Goal: Use online tool/utility: Utilize a website feature to perform a specific function

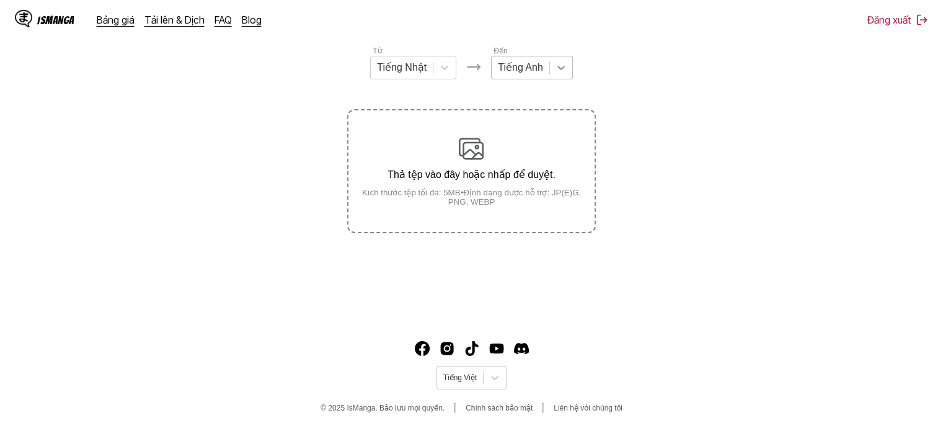
click at [565, 64] on div at bounding box center [561, 67] width 22 height 22
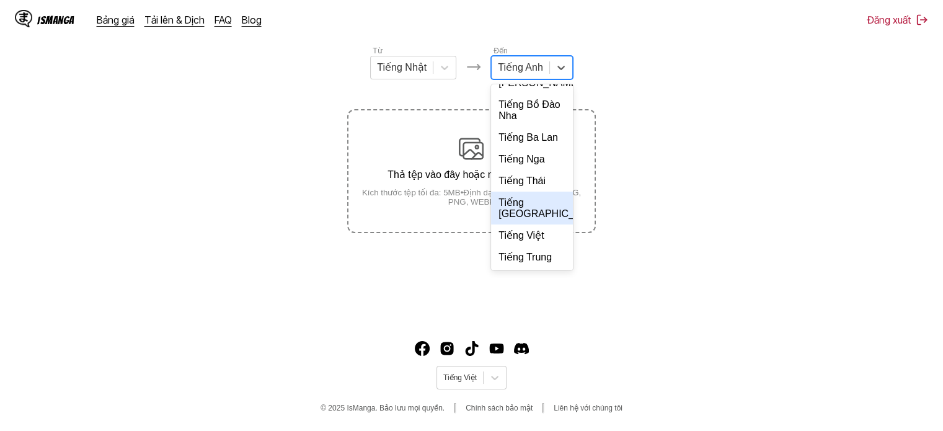
scroll to position [268, 0]
click at [515, 232] on div "Tiếng Việt" at bounding box center [532, 235] width 82 height 22
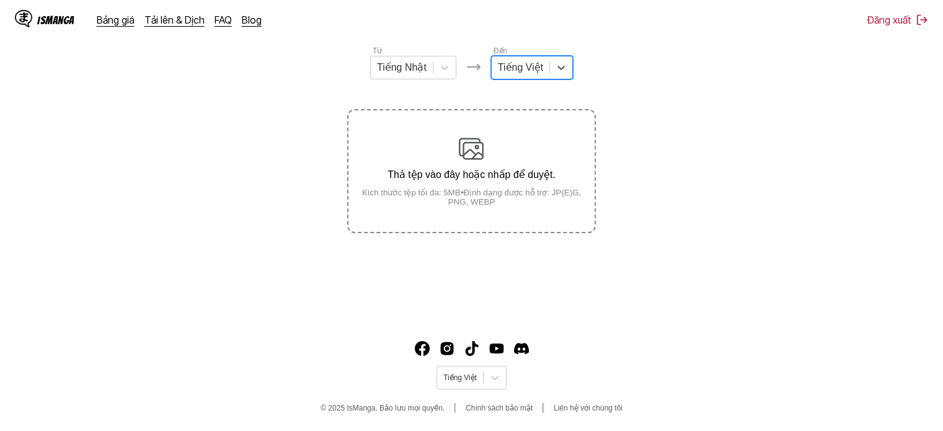
click at [451, 185] on div "Thả tệp vào đây hoặc nhấp để duyệt. Kích thước tệp tối đa: 5MB • Định dạng được…" at bounding box center [470, 171] width 245 height 70
click at [0, 0] on input "Thả tệp vào đây hoặc nhấp để duyệt. Kích thước tệp tối đa: 5MB • Định dạng được…" at bounding box center [0, 0] width 0 height 0
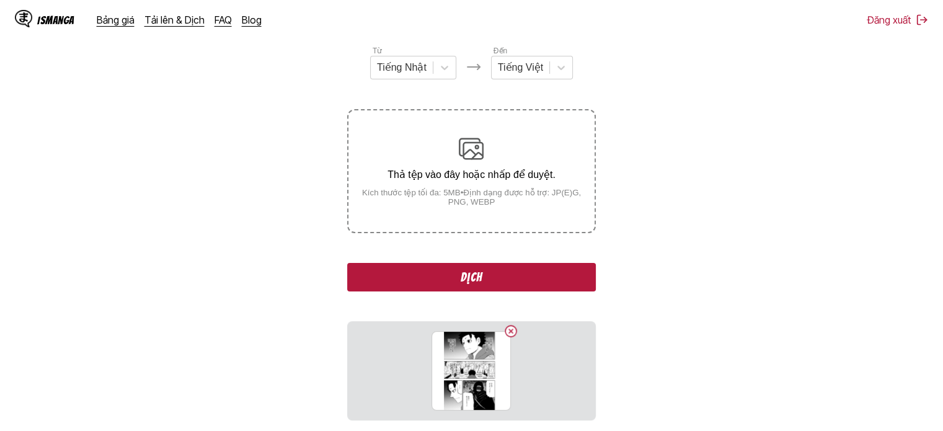
click at [493, 271] on button "Dịch" at bounding box center [471, 277] width 248 height 29
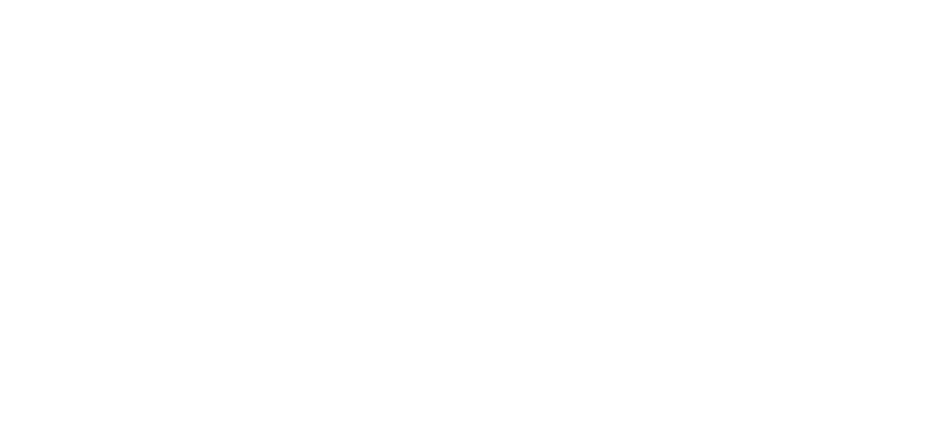
scroll to position [0, 0]
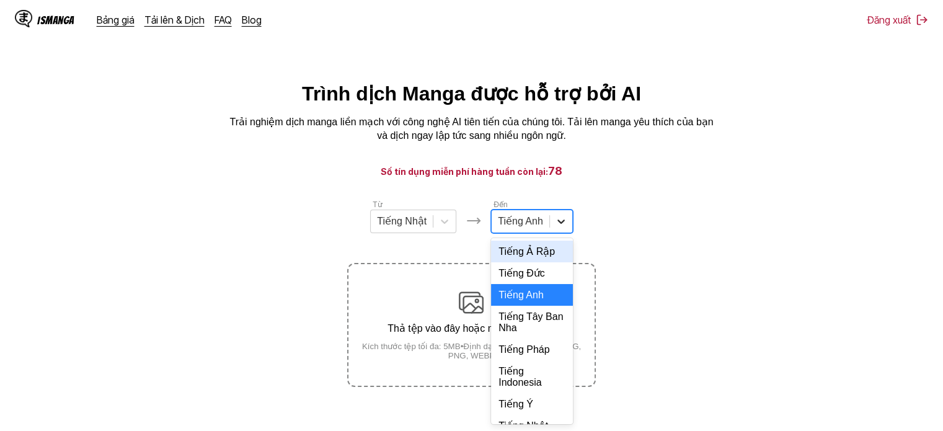
click at [555, 221] on icon at bounding box center [561, 221] width 12 height 12
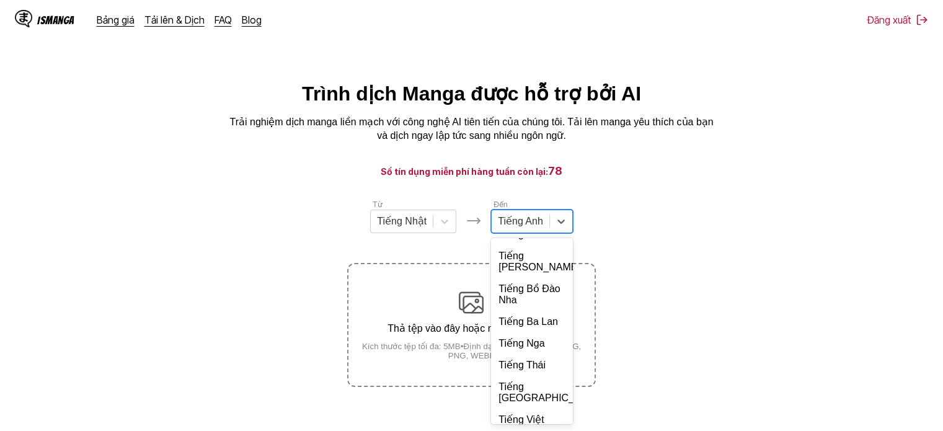
scroll to position [268, 0]
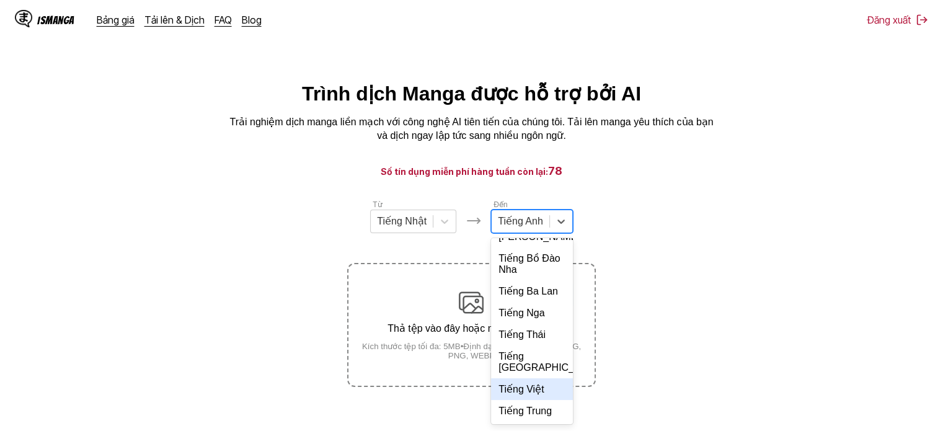
click at [523, 391] on div "Tiếng Việt" at bounding box center [532, 389] width 82 height 22
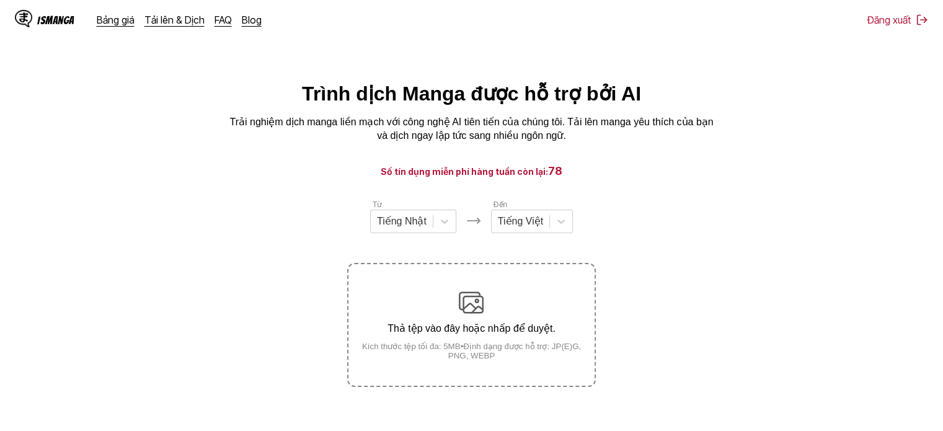
click at [518, 356] on small "Kích thước tệp tối đa: 5MB • Định dạng được hỗ trợ: JP(E)G, PNG, WEBP" at bounding box center [470, 351] width 245 height 19
click at [0, 0] on input "Thả tệp vào đây hoặc nhấp để duyệt. Kích thước tệp tối đa: 5MB • Định dạng được…" at bounding box center [0, 0] width 0 height 0
click at [475, 421] on button "Dịch" at bounding box center [471, 431] width 248 height 29
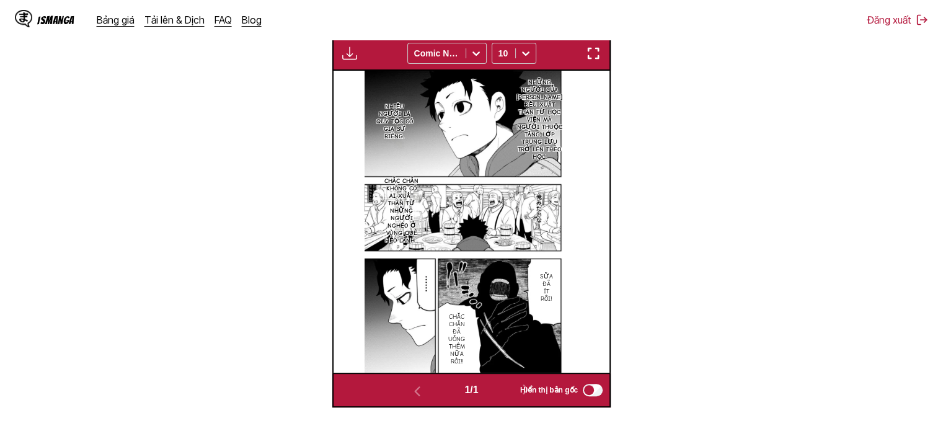
click at [598, 53] on img "button" at bounding box center [593, 53] width 15 height 15
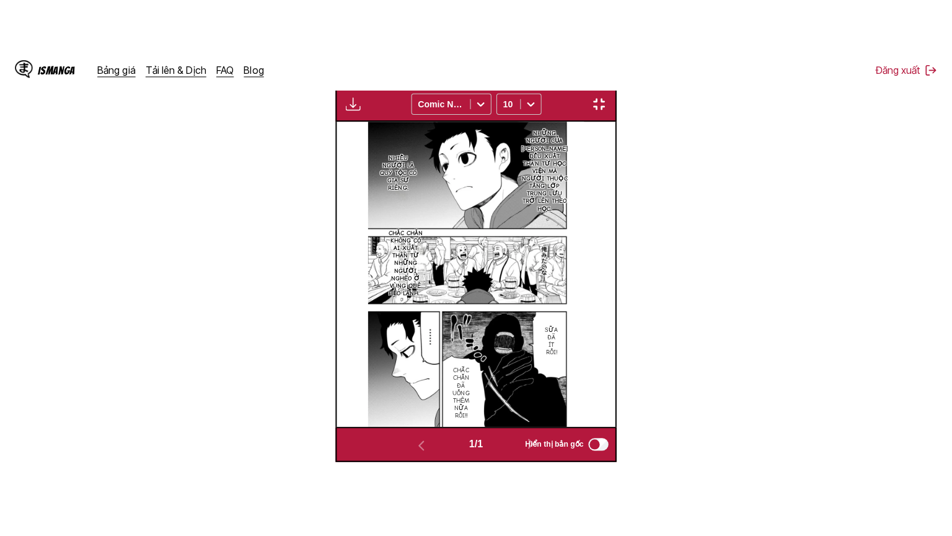
scroll to position [144, 0]
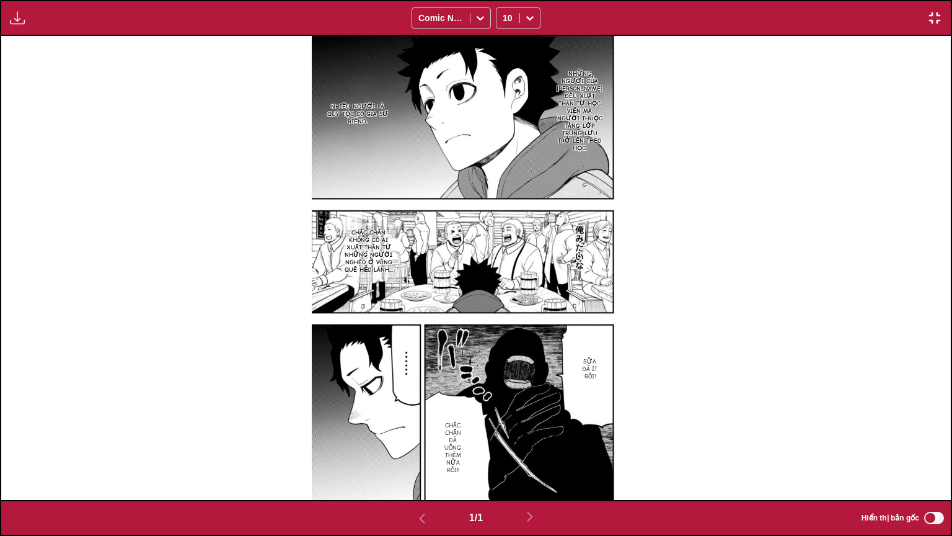
click at [937, 16] on img "button" at bounding box center [934, 18] width 15 height 15
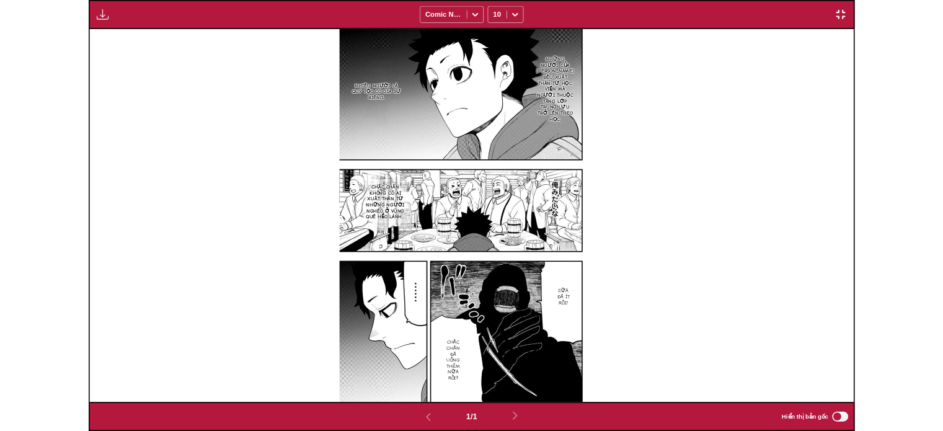
scroll to position [324, 0]
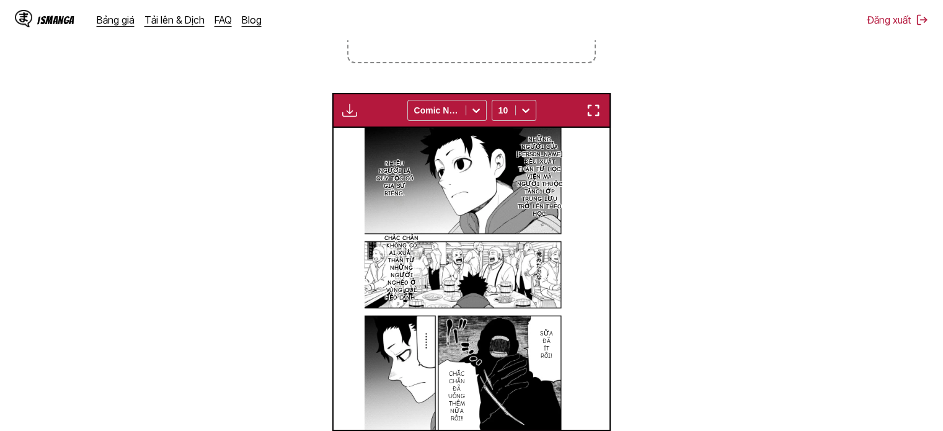
click at [516, 48] on label "Thả tệp vào đây hoặc nhấp để duyệt. Kích thước tệp tối đa: 5MB • Định dạng được…" at bounding box center [470, 0] width 245 height 121
click at [0, 0] on input "Thả tệp vào đây hoặc nhấp để duyệt. Kích thước tệp tối đa: 5MB • Định dạng được…" at bounding box center [0, 0] width 0 height 0
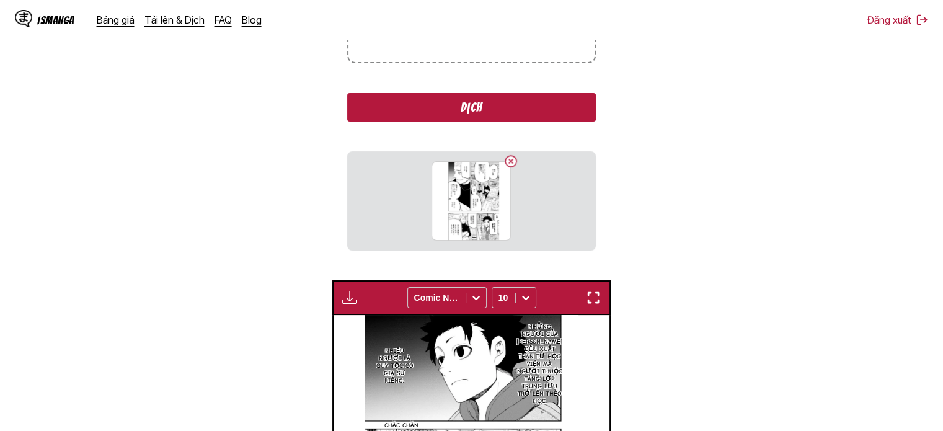
click at [510, 109] on button "Dịch" at bounding box center [471, 107] width 248 height 29
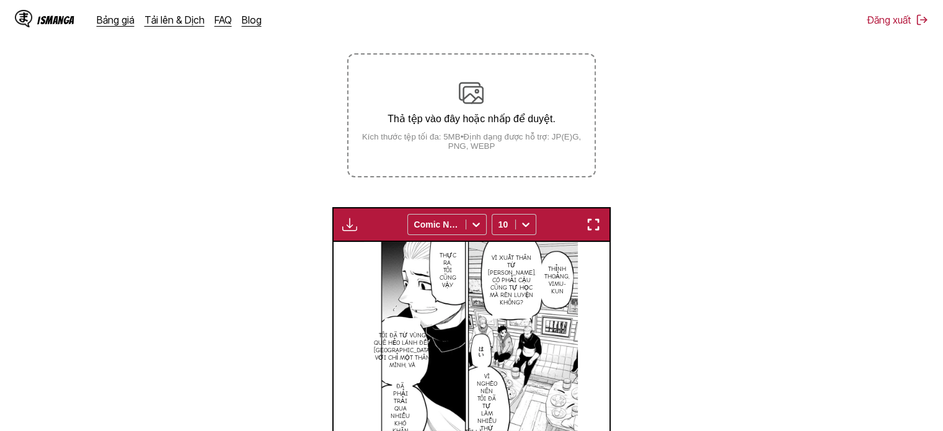
scroll to position [200, 0]
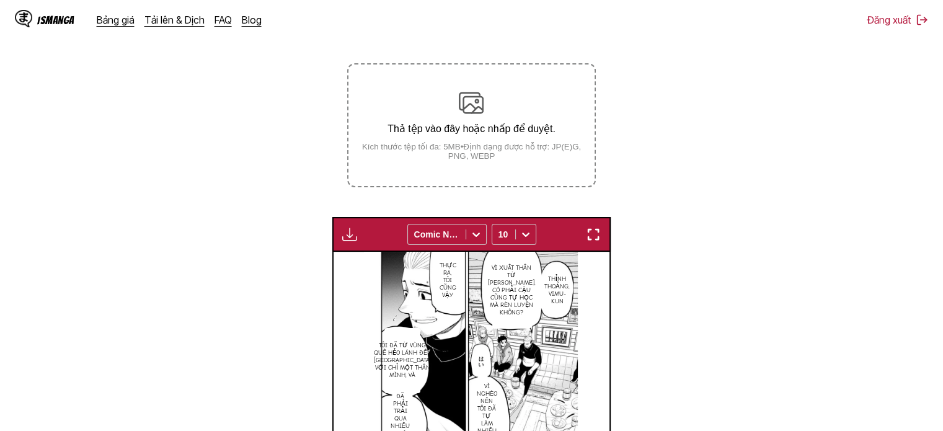
click at [507, 128] on p "Thả tệp vào đây hoặc nhấp để duyệt." at bounding box center [470, 129] width 245 height 12
click at [0, 0] on input "Thả tệp vào đây hoặc nhấp để duyệt. Kích thước tệp tối đa: 5MB • Định dạng được…" at bounding box center [0, 0] width 0 height 0
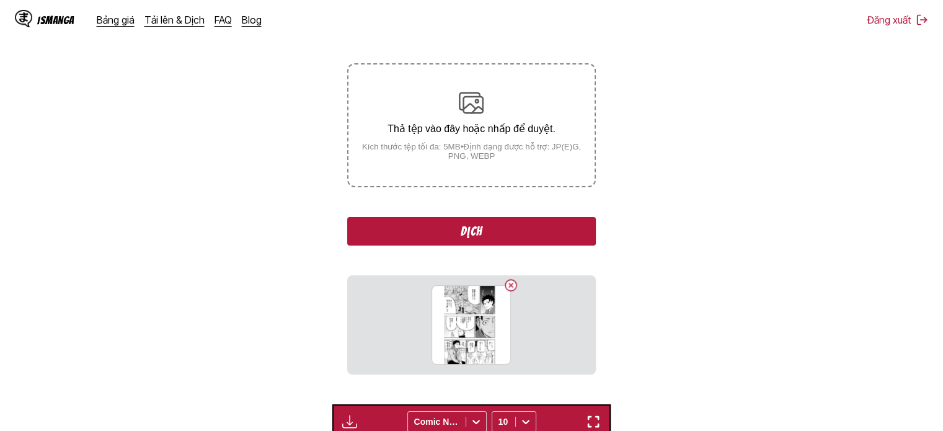
click at [511, 220] on button "Dịch" at bounding box center [471, 231] width 248 height 29
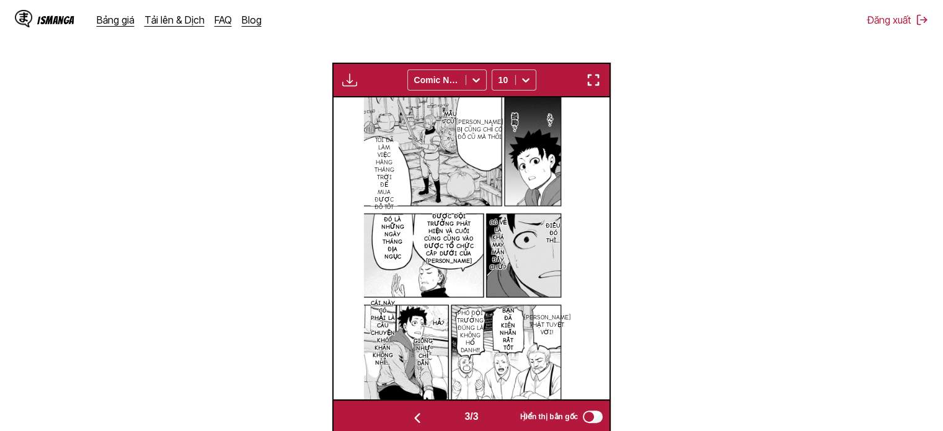
scroll to position [324, 0]
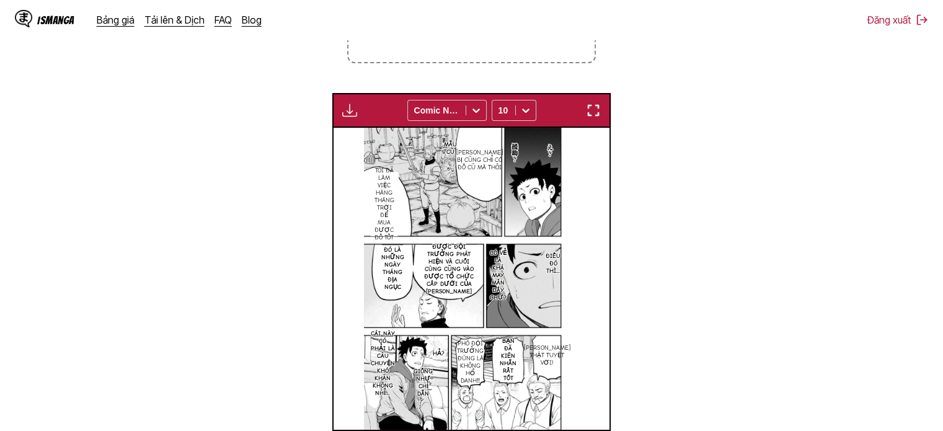
click at [521, 51] on label "Thả tệp vào đây hoặc nhấp để duyệt. Kích thước tệp tối đa: 5MB • Định dạng được…" at bounding box center [470, 0] width 245 height 121
click at [0, 0] on input "Thả tệp vào đây hoặc nhấp để duyệt. Kích thước tệp tối đa: 5MB • Định dạng được…" at bounding box center [0, 0] width 0 height 0
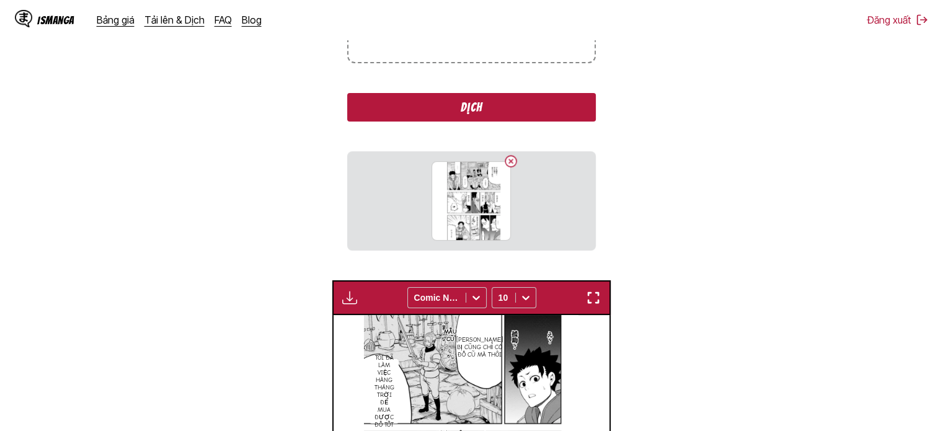
click at [518, 105] on button "Dịch" at bounding box center [471, 107] width 248 height 29
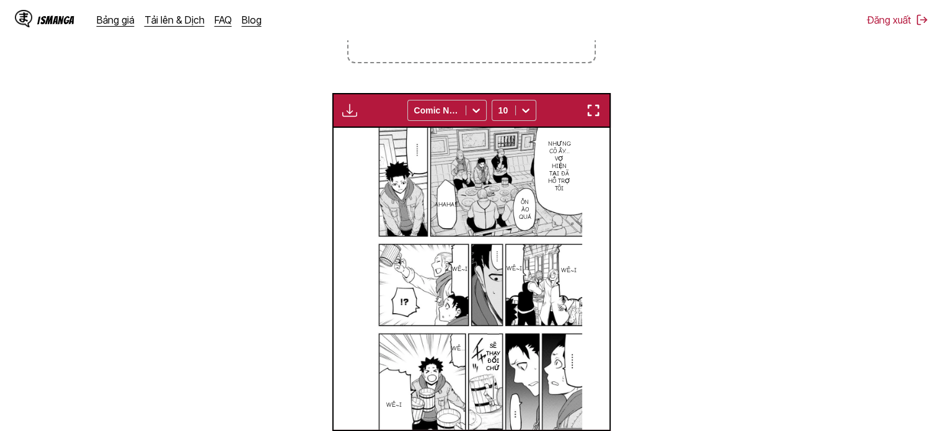
click at [407, 60] on label "Thả tệp vào đây hoặc nhấp để duyệt. Kích thước tệp tối đa: 5MB • Định dạng được…" at bounding box center [470, 0] width 245 height 121
click at [0, 0] on input "Thả tệp vào đây hoặc nhấp để duyệt. Kích thước tệp tối đa: 5MB • Định dạng được…" at bounding box center [0, 0] width 0 height 0
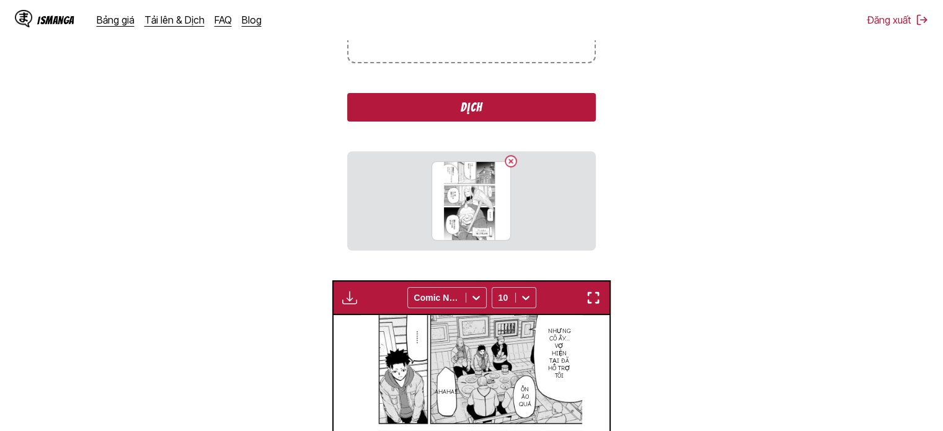
click at [437, 108] on button "Dịch" at bounding box center [471, 107] width 248 height 29
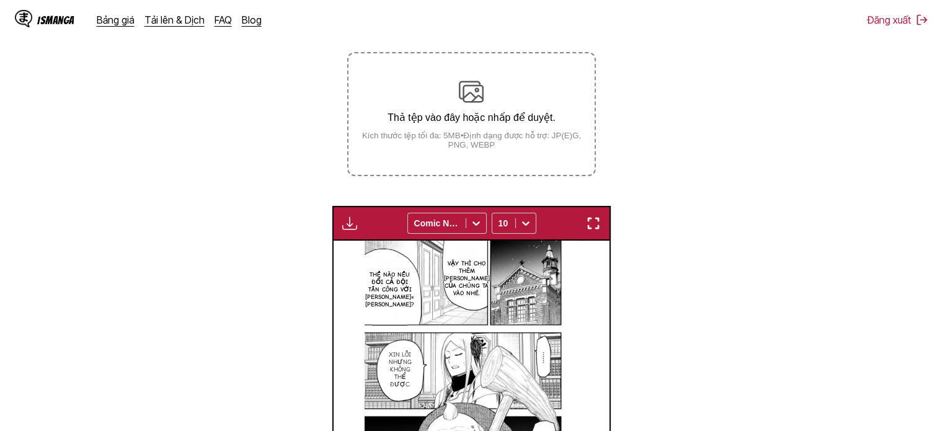
scroll to position [200, 0]
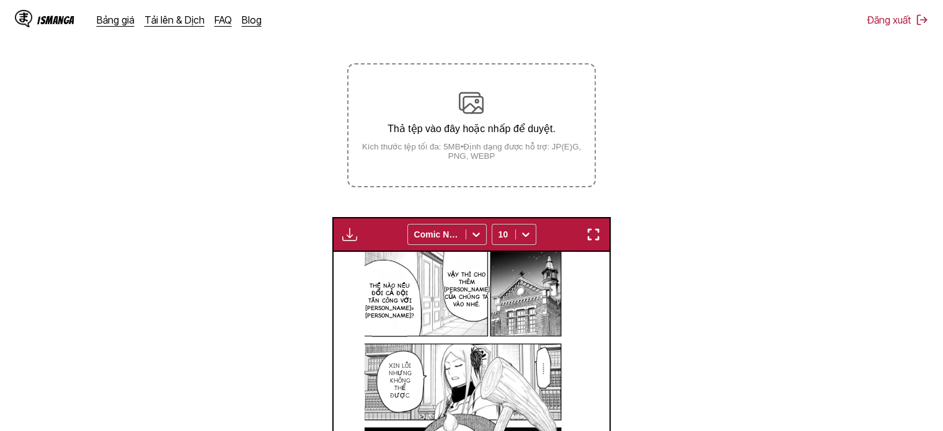
click at [352, 156] on small "Kích thước tệp tối đa: 5MB • Định dạng được hỗ trợ: JP(E)G, PNG, WEBP" at bounding box center [470, 151] width 245 height 19
click at [0, 0] on input "Thả tệp vào đây hoặc nhấp để duyệt. Kích thước tệp tối đa: 5MB • Định dạng được…" at bounding box center [0, 0] width 0 height 0
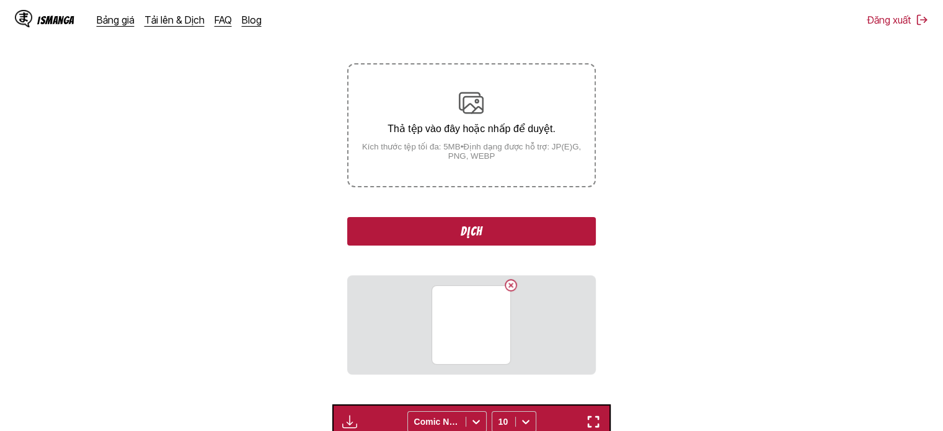
click at [467, 218] on button "Dịch" at bounding box center [471, 231] width 248 height 29
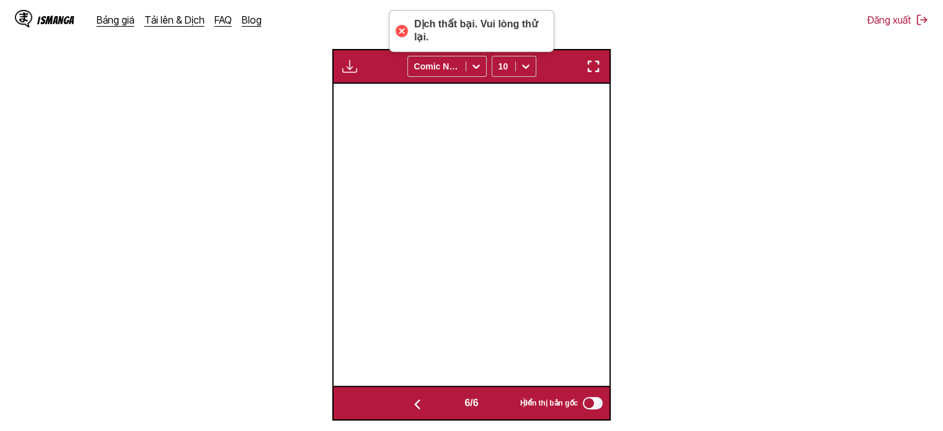
scroll to position [0, 1106]
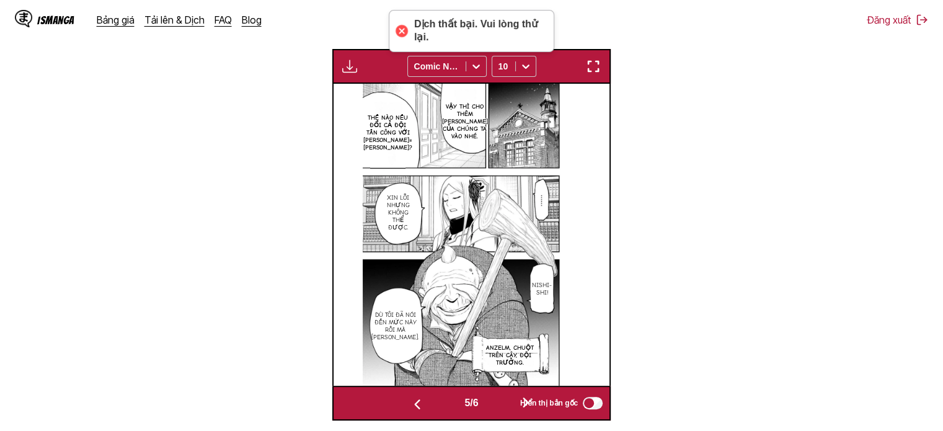
click at [347, 69] on img "button" at bounding box center [349, 66] width 15 height 15
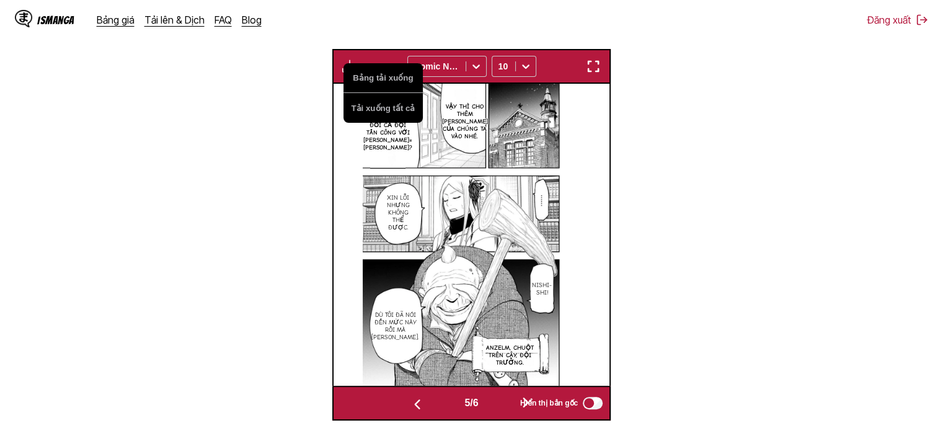
click at [596, 70] on img "button" at bounding box center [593, 66] width 15 height 15
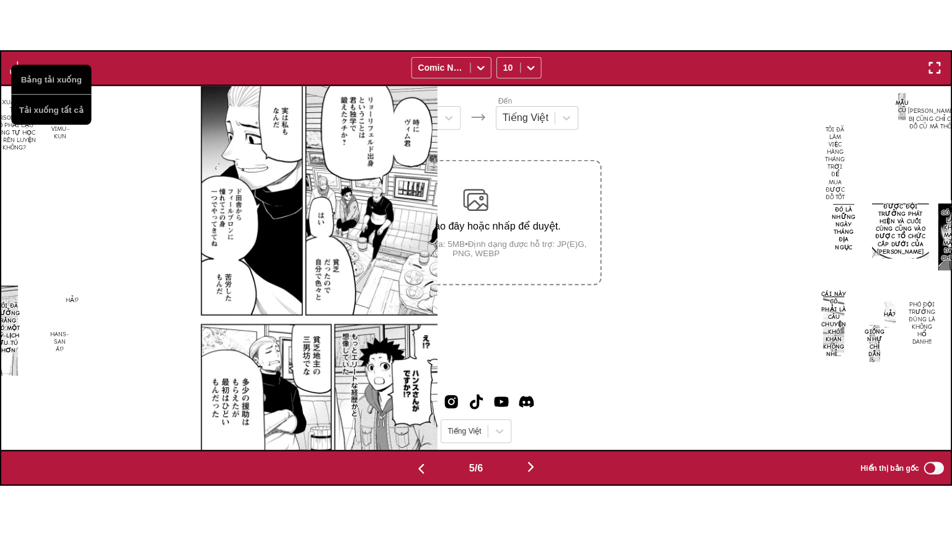
scroll to position [0, 3801]
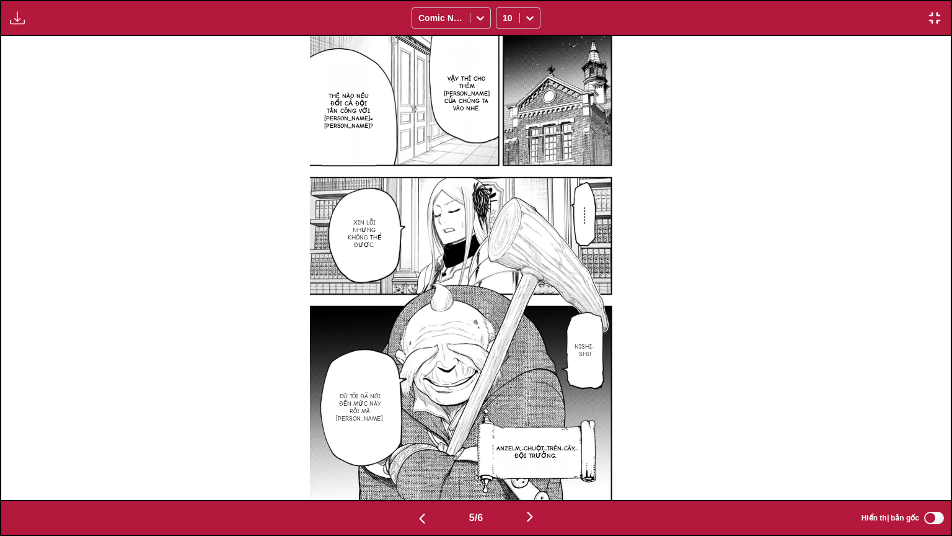
click at [28, 26] on div "Bảng tải xuống Tải xuống tất cả Comic Neue 10" at bounding box center [476, 18] width 952 height 36
drag, startPoint x: 25, startPoint y: 26, endPoint x: 11, endPoint y: 28, distance: 15.0
click at [20, 26] on div "Bảng tải xuống Tải xuống tất cả Comic Neue 10" at bounding box center [476, 18] width 952 height 36
click at [17, 20] on img "button" at bounding box center [17, 18] width 15 height 15
click at [40, 31] on button "Bảng tải xuống" at bounding box center [50, 30] width 79 height 30
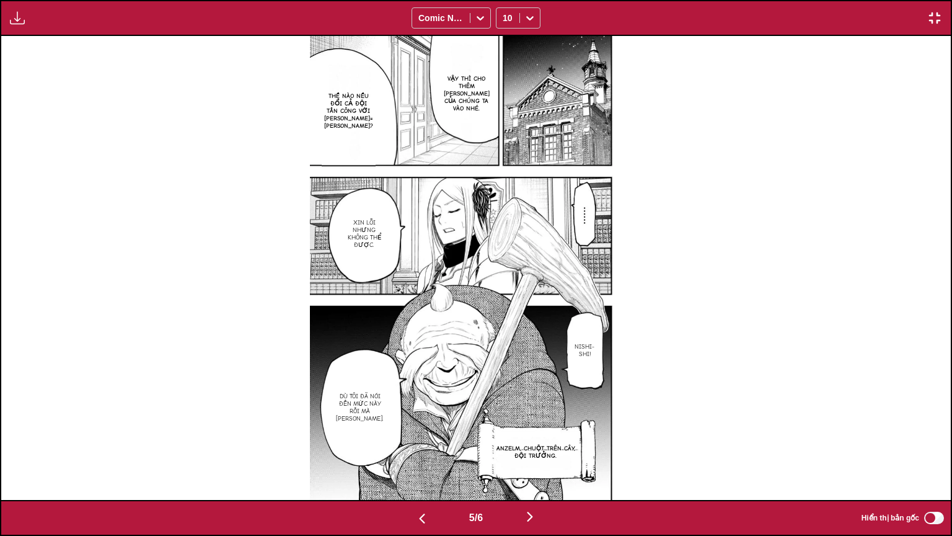
click at [931, 24] on img "button" at bounding box center [934, 18] width 15 height 15
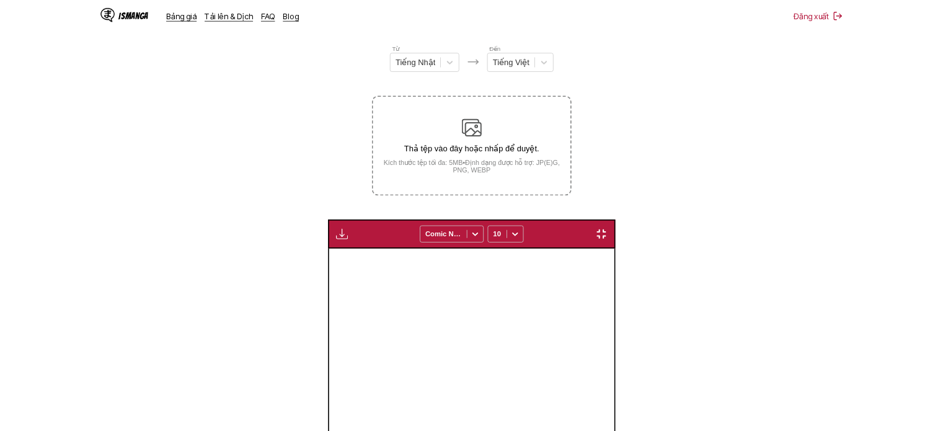
scroll to position [0, 1106]
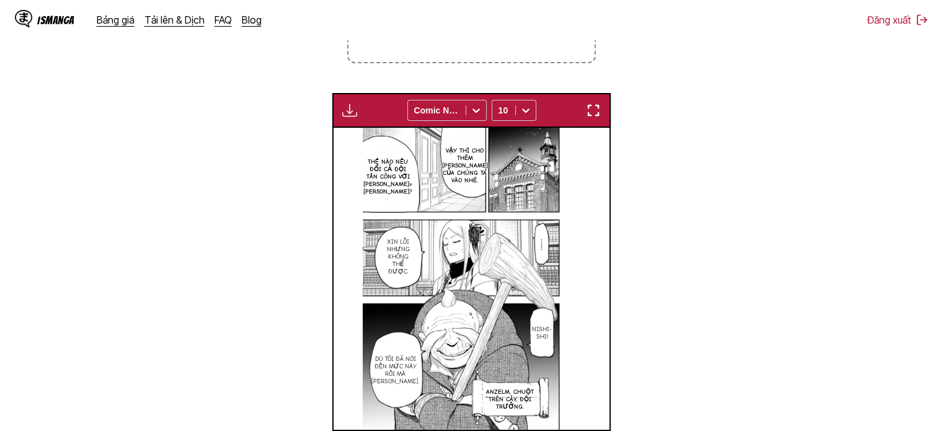
click at [591, 108] on img "button" at bounding box center [593, 110] width 15 height 15
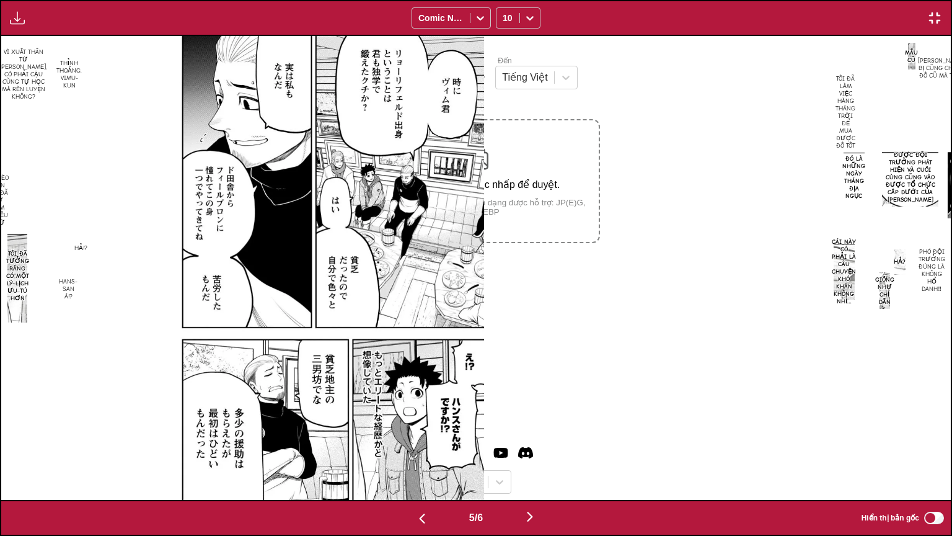
scroll to position [0, 3801]
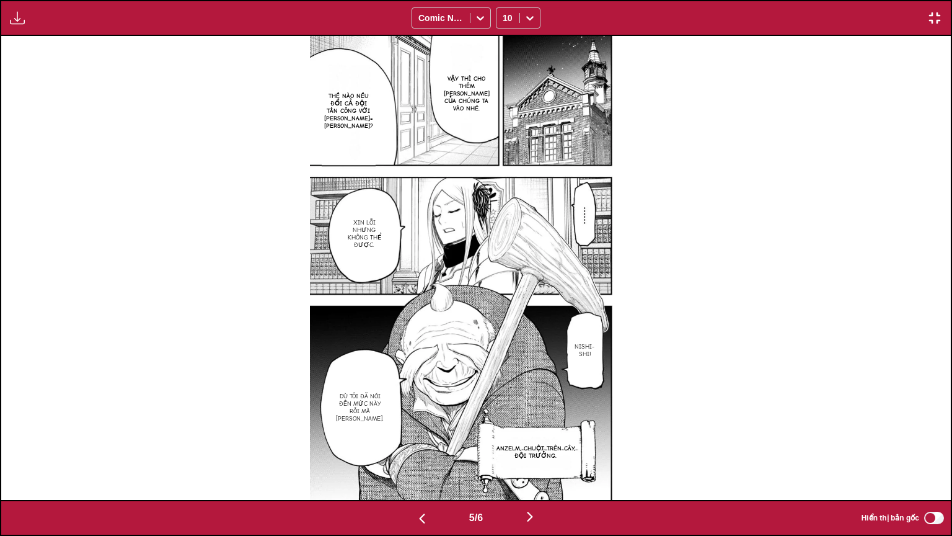
click at [10, 19] on img "button" at bounding box center [17, 18] width 15 height 15
click at [66, 62] on button "Tải xuống tất cả" at bounding box center [50, 60] width 79 height 30
click at [934, 19] on img "button" at bounding box center [934, 18] width 15 height 15
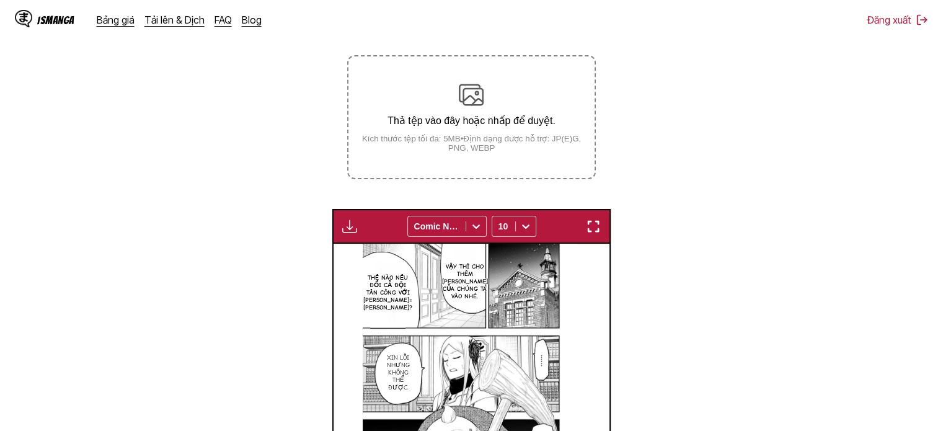
scroll to position [200, 0]
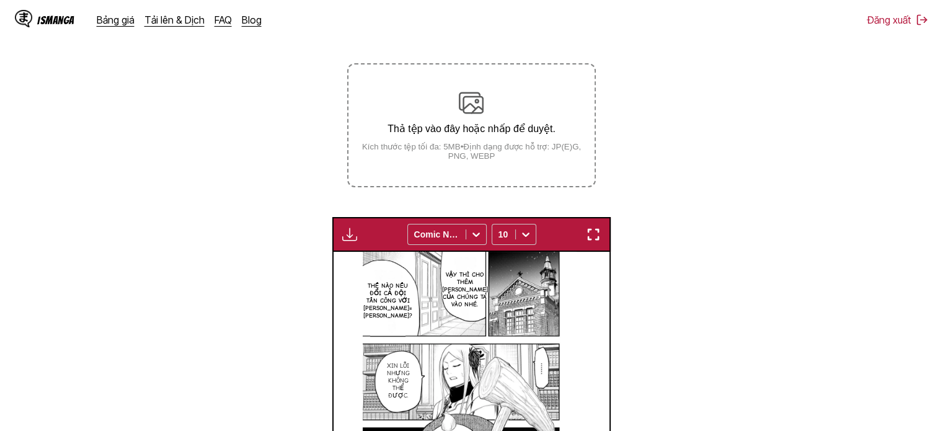
click at [528, 130] on p "Thả tệp vào đây hoặc nhấp để duyệt." at bounding box center [470, 129] width 245 height 12
click at [0, 0] on input "Thả tệp vào đây hoặc nhấp để duyệt. Kích thước tệp tối đa: 5MB • Định dạng được…" at bounding box center [0, 0] width 0 height 0
click at [441, 121] on div "Thả tệp vào đây hoặc nhấp để duyệt. Kích thước tệp tối đa: 5MB • Định dạng được…" at bounding box center [470, 126] width 245 height 70
click at [0, 0] on input "Thả tệp vào đây hoặc nhấp để duyệt. Kích thước tệp tối đa: 5MB • Định dạng được…" at bounding box center [0, 0] width 0 height 0
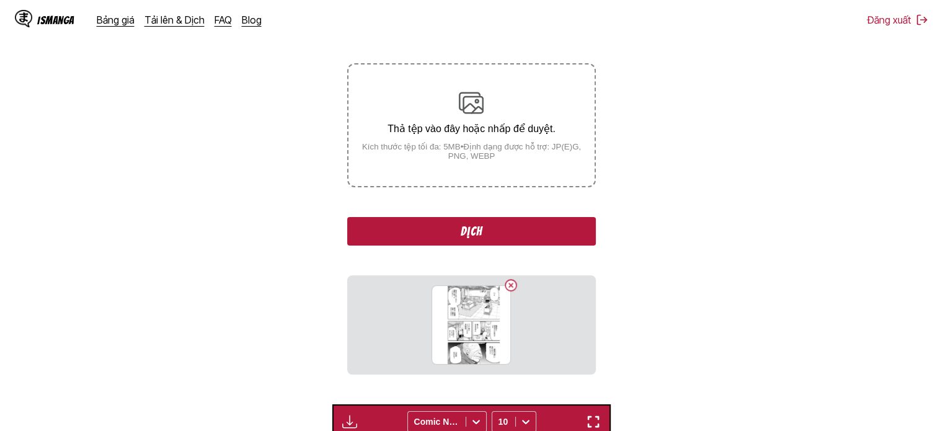
click at [497, 230] on button "Dịch" at bounding box center [471, 231] width 248 height 29
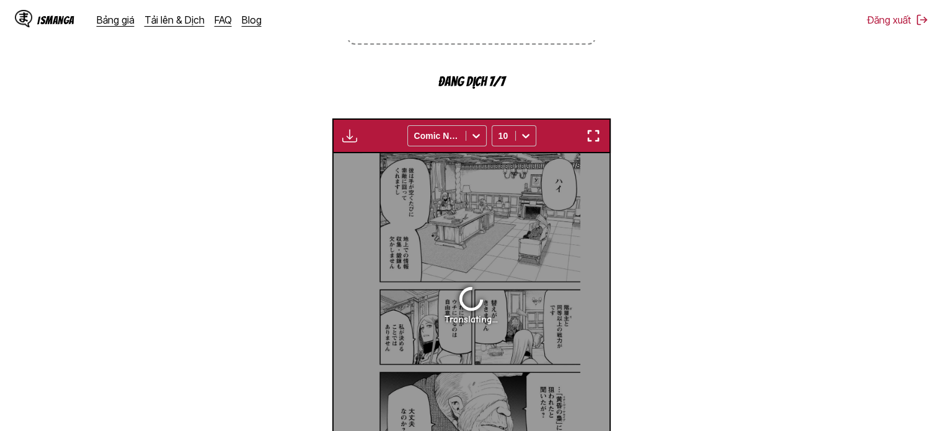
scroll to position [324, 0]
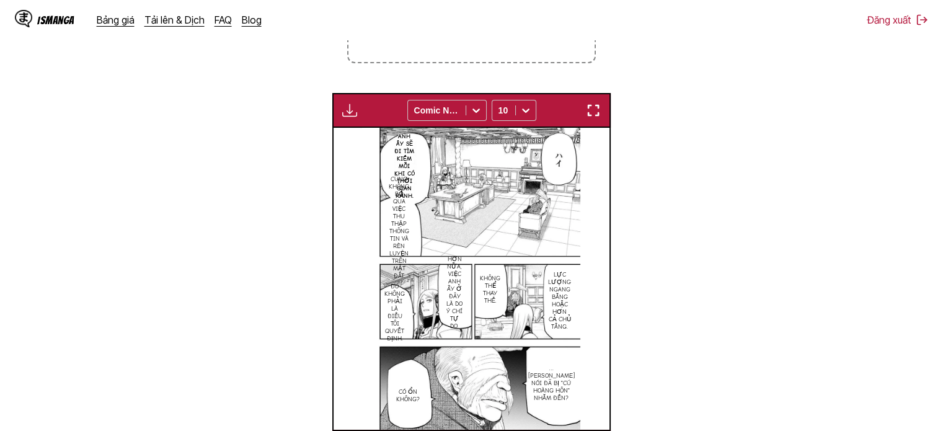
click at [596, 105] on img "button" at bounding box center [593, 110] width 15 height 15
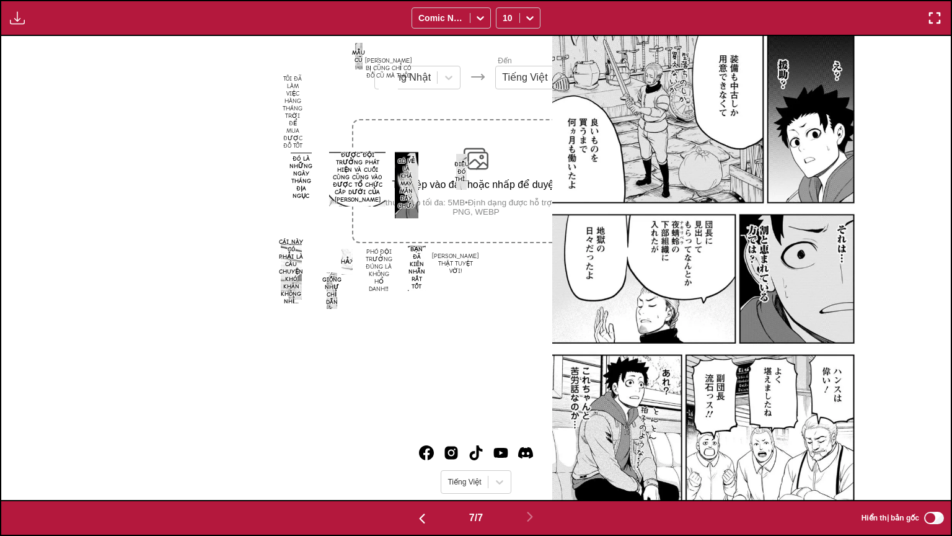
scroll to position [0, 5701]
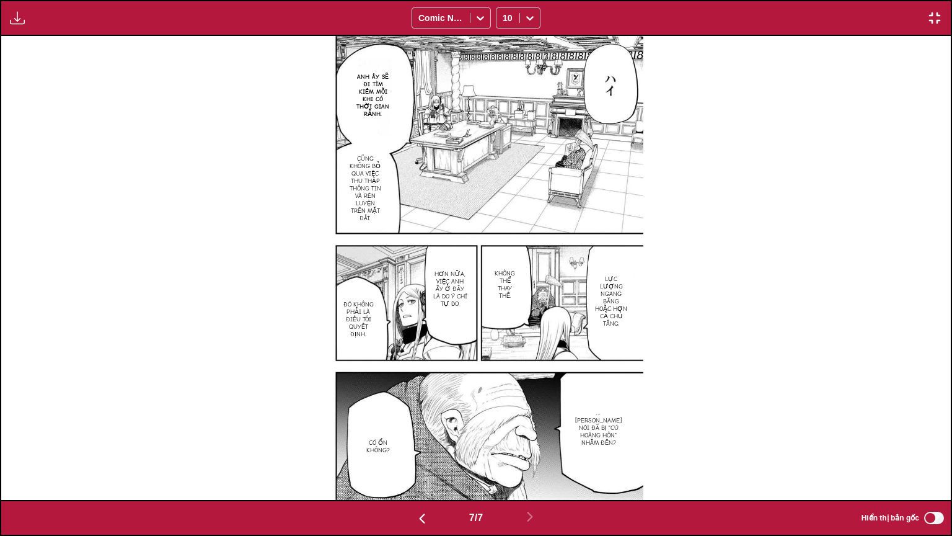
click at [942, 20] on img "button" at bounding box center [934, 18] width 15 height 15
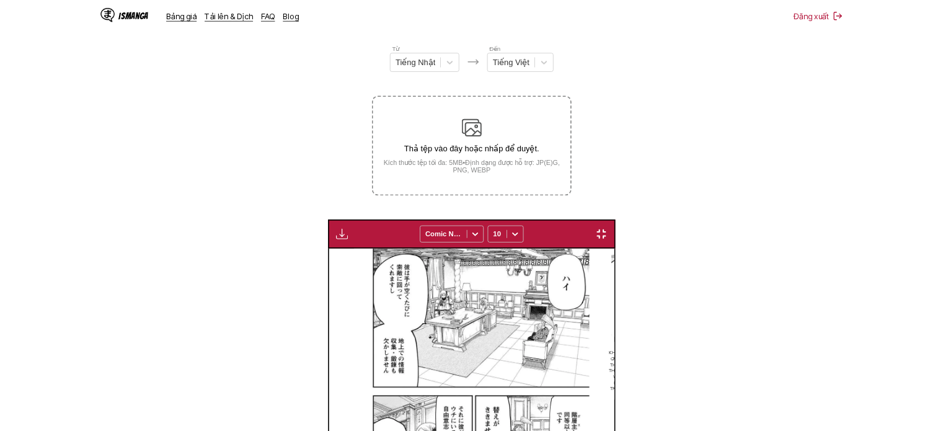
scroll to position [0, 1659]
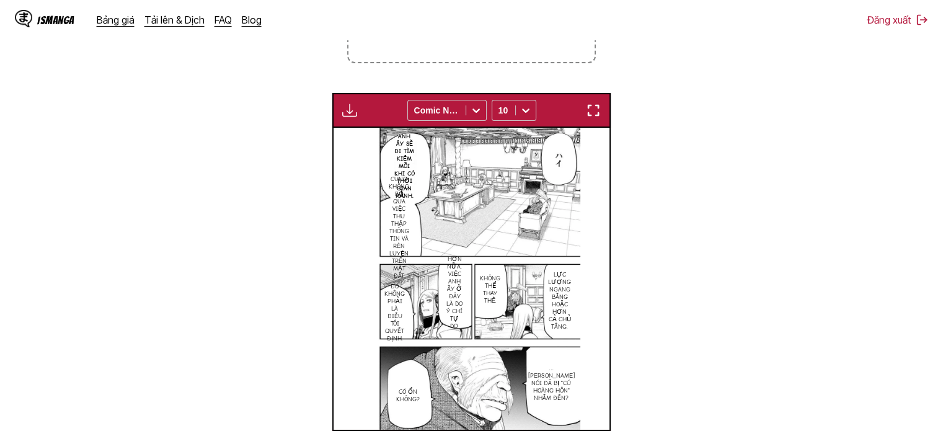
click at [599, 117] on img "button" at bounding box center [593, 110] width 15 height 15
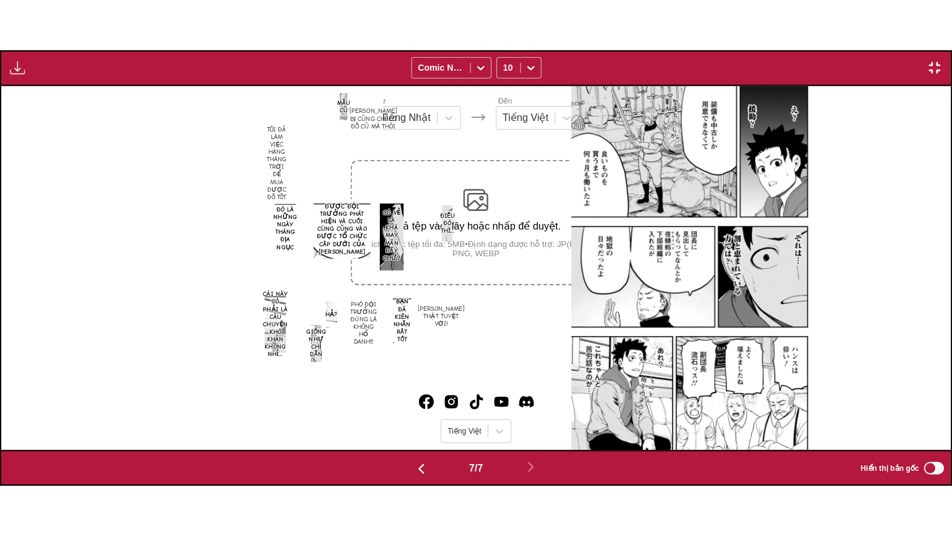
scroll to position [0, 5701]
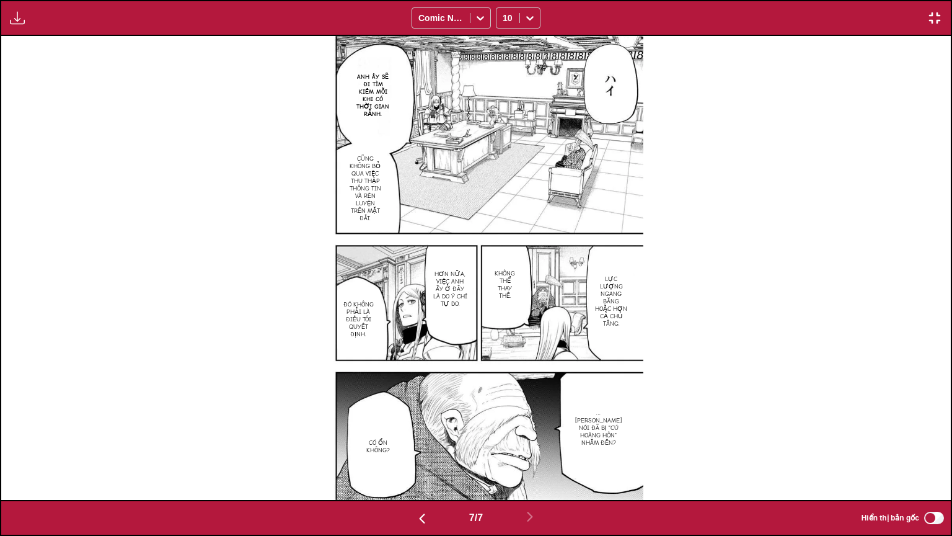
click at [24, 15] on img "button" at bounding box center [17, 18] width 15 height 15
click at [34, 29] on button "Bảng tải xuống" at bounding box center [50, 30] width 79 height 30
click at [935, 19] on img "button" at bounding box center [934, 18] width 15 height 15
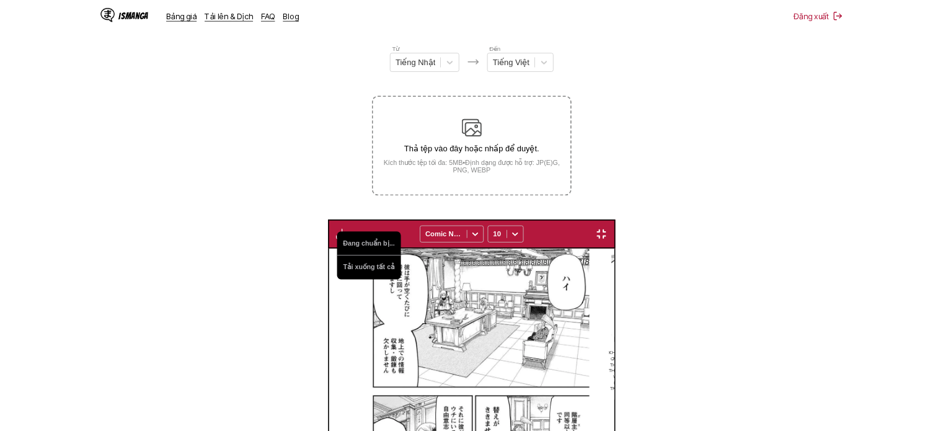
scroll to position [0, 1659]
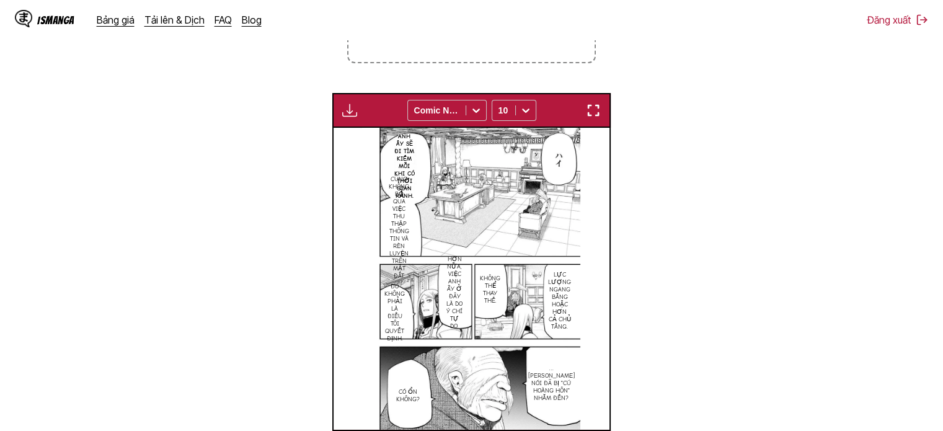
click at [550, 55] on label "Thả tệp vào đây hoặc nhấp để duyệt. Kích thước tệp tối đa: 5MB • Định dạng được…" at bounding box center [470, 0] width 245 height 121
click at [0, 0] on input "Thả tệp vào đây hoặc nhấp để duyệt. Kích thước tệp tối đa: 5MB • Định dạng được…" at bounding box center [0, 0] width 0 height 0
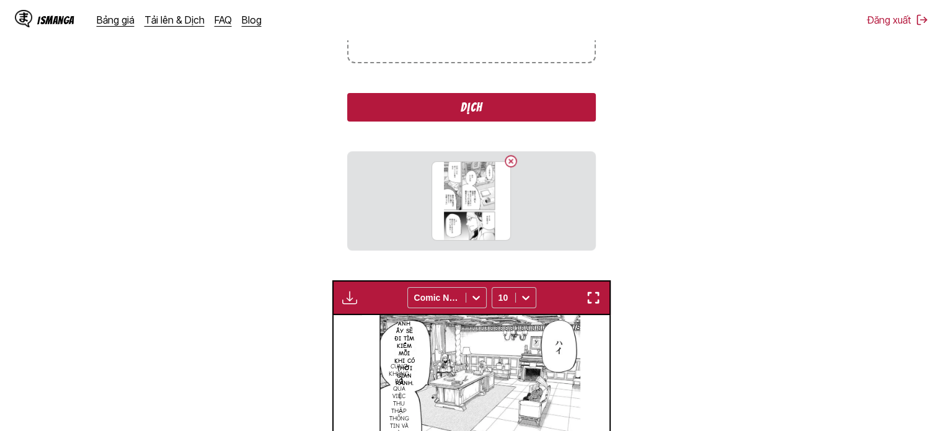
click at [501, 112] on button "Dịch" at bounding box center [471, 107] width 248 height 29
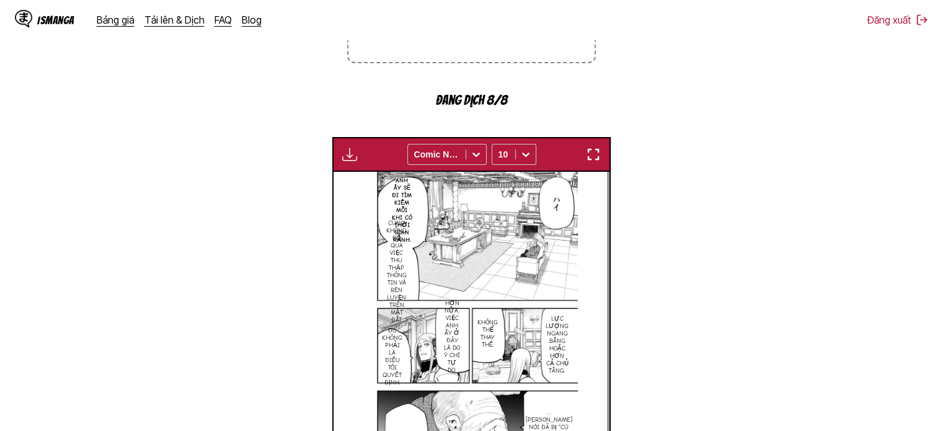
scroll to position [368, 0]
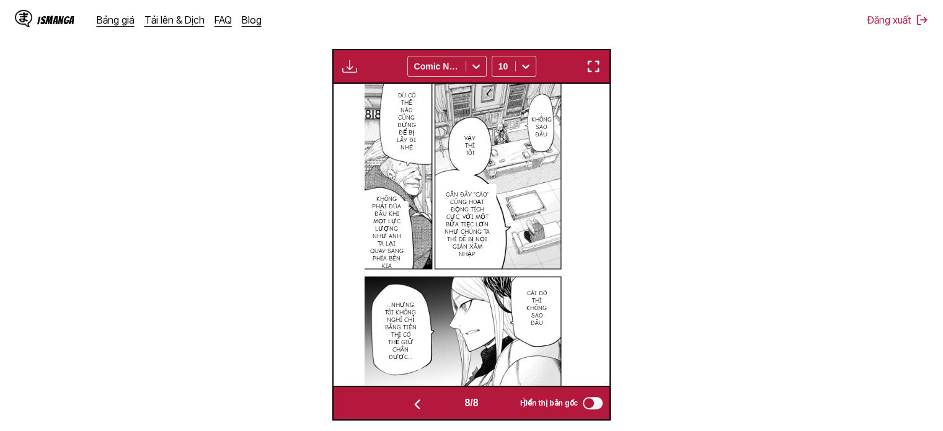
click at [595, 71] on img "button" at bounding box center [593, 66] width 15 height 15
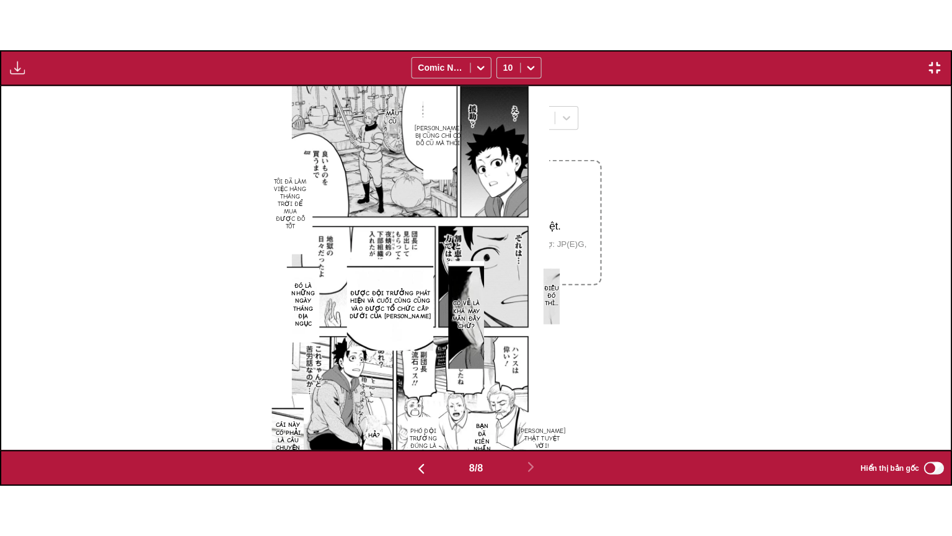
scroll to position [0, 6651]
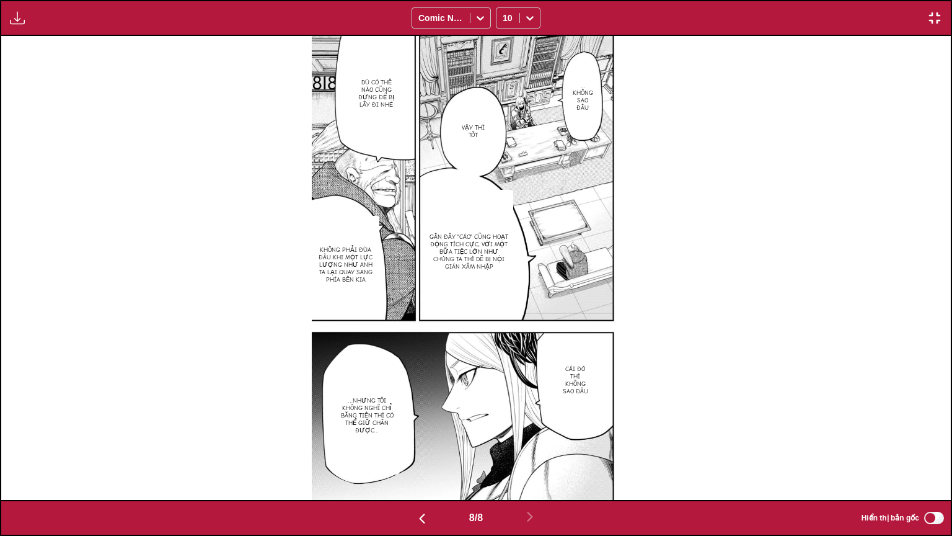
click at [934, 21] on img "button" at bounding box center [934, 18] width 15 height 15
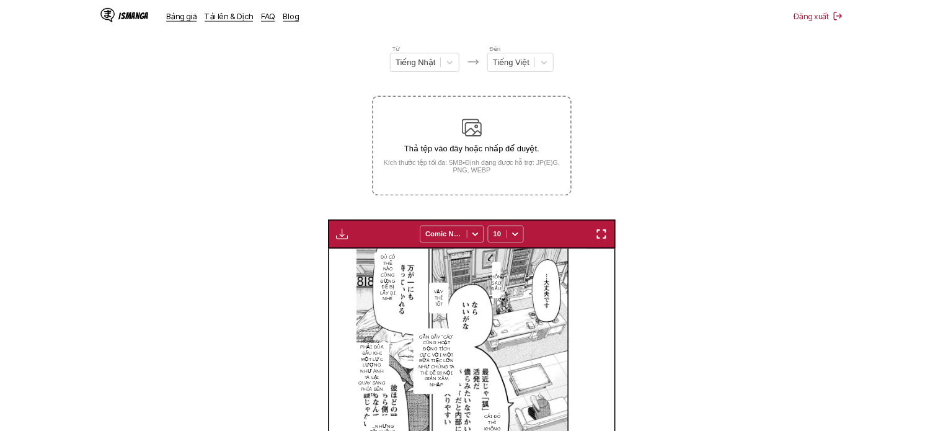
scroll to position [0, 1936]
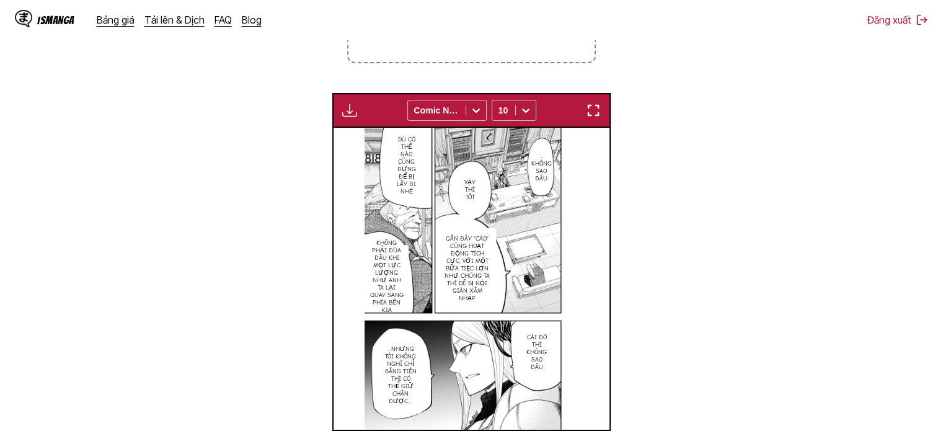
click at [506, 42] on label "Thả tệp vào đây hoặc nhấp để duyệt. Kích thước tệp tối đa: 5MB • Định dạng được…" at bounding box center [470, 0] width 245 height 121
click at [0, 0] on input "Thả tệp vào đây hoặc nhấp để duyệt. Kích thước tệp tối đa: 5MB • Định dạng được…" at bounding box center [0, 0] width 0 height 0
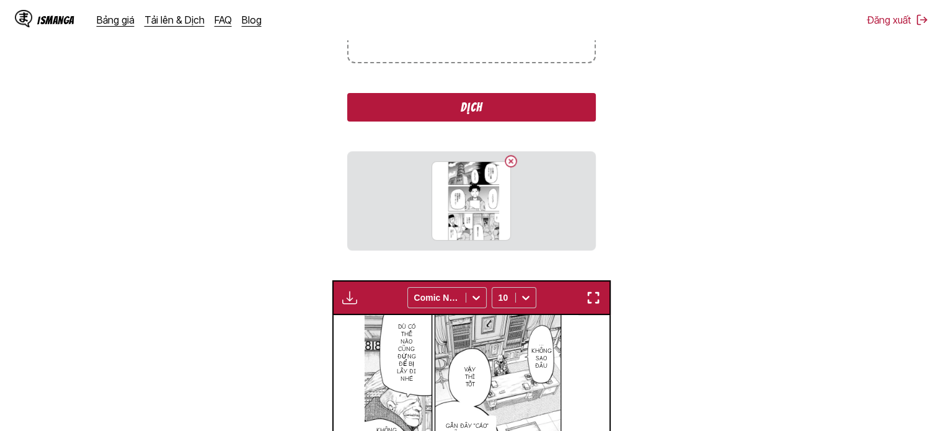
click at [537, 118] on button "Dịch" at bounding box center [471, 107] width 248 height 29
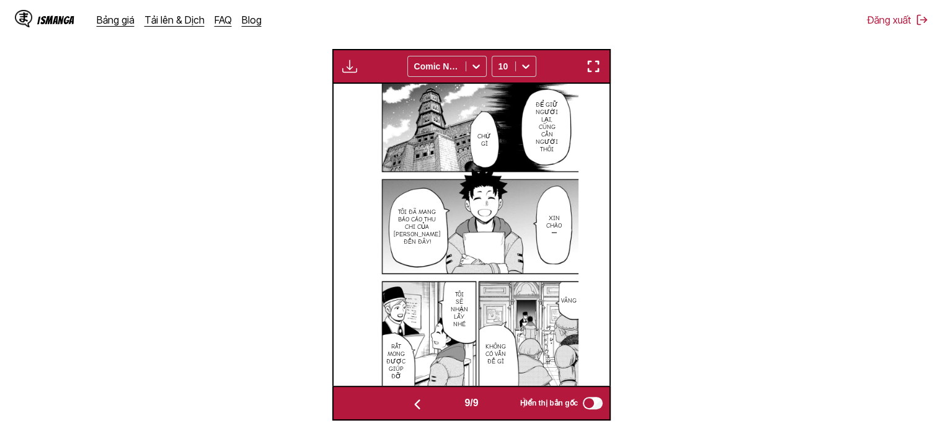
scroll to position [244, 0]
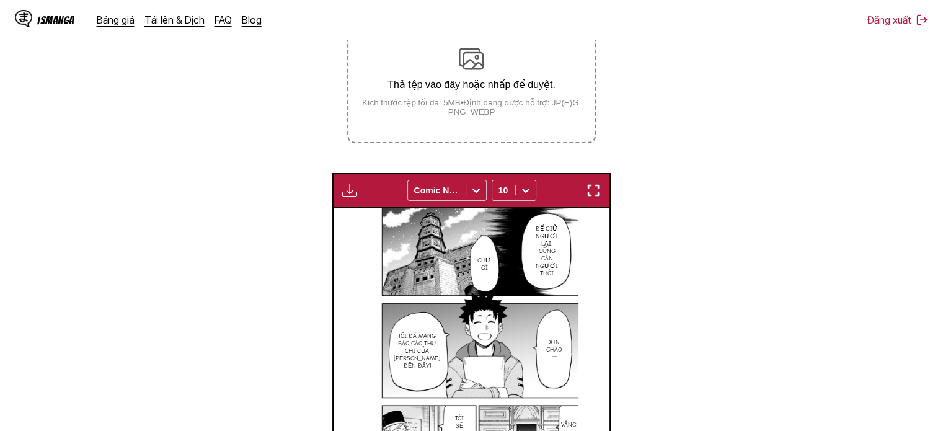
click at [521, 83] on p "Thả tệp vào đây hoặc nhấp để duyệt." at bounding box center [470, 85] width 245 height 12
click at [0, 0] on input "Thả tệp vào đây hoặc nhấp để duyệt. Kích thước tệp tối đa: 5MB • Định dạng được…" at bounding box center [0, 0] width 0 height 0
click at [501, 97] on div "Thả tệp vào đây hoặc nhấp để duyệt. Kích thước tệp tối đa: 5MB • Định dạng được…" at bounding box center [470, 81] width 245 height 70
click at [0, 0] on input "Thả tệp vào đây hoặc nhấp để duyệt. Kích thước tệp tối đa: 5MB • Định dạng được…" at bounding box center [0, 0] width 0 height 0
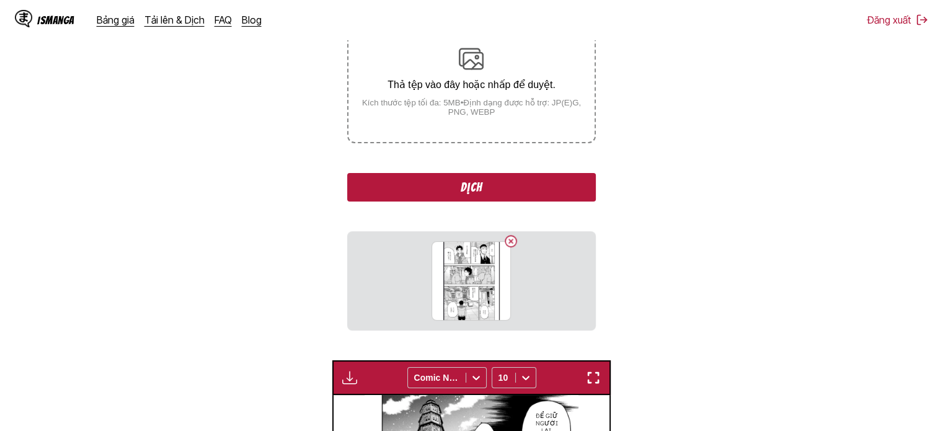
click at [598, 379] on img "button" at bounding box center [593, 377] width 15 height 15
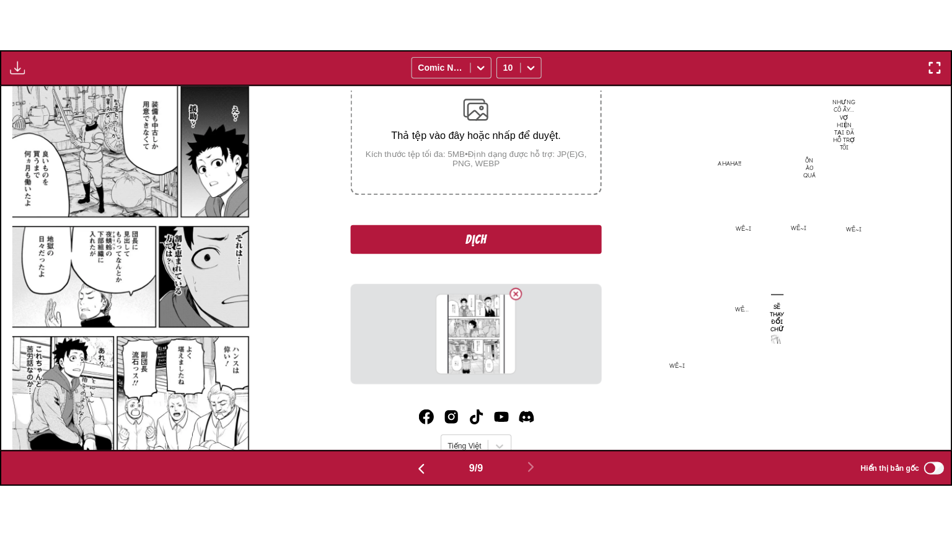
scroll to position [0, 7601]
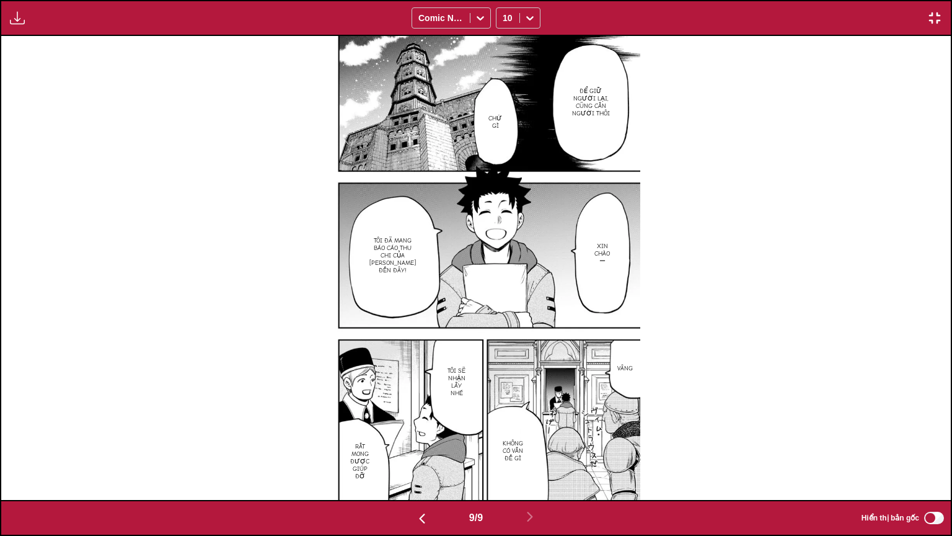
click at [11, 17] on img "button" at bounding box center [17, 18] width 15 height 15
click at [31, 35] on button "Bảng tải xuống" at bounding box center [50, 30] width 79 height 30
click at [935, 15] on img "button" at bounding box center [934, 18] width 15 height 15
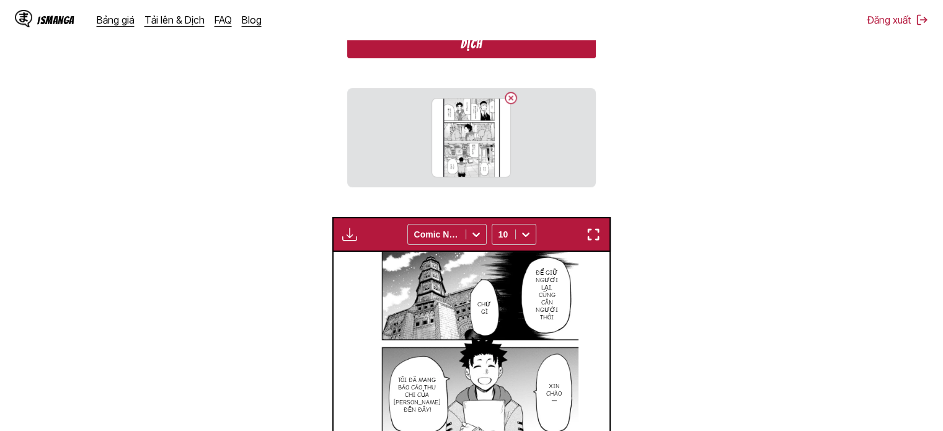
scroll to position [325, 0]
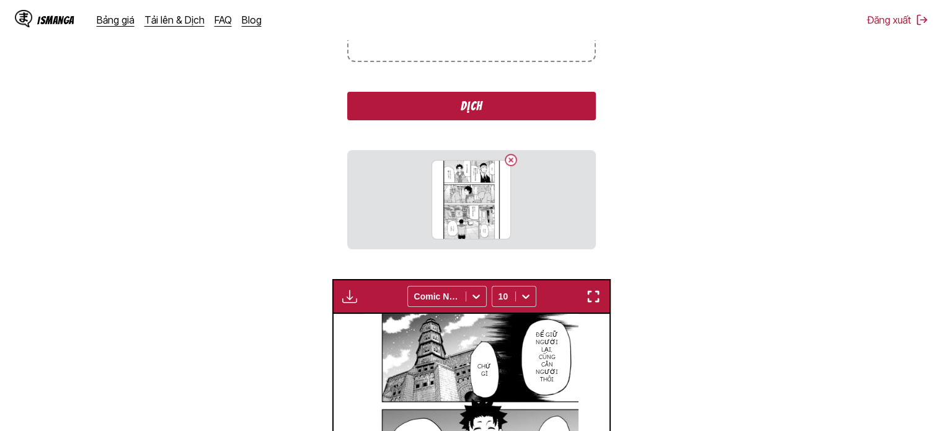
click at [459, 107] on button "Dịch" at bounding box center [471, 106] width 248 height 29
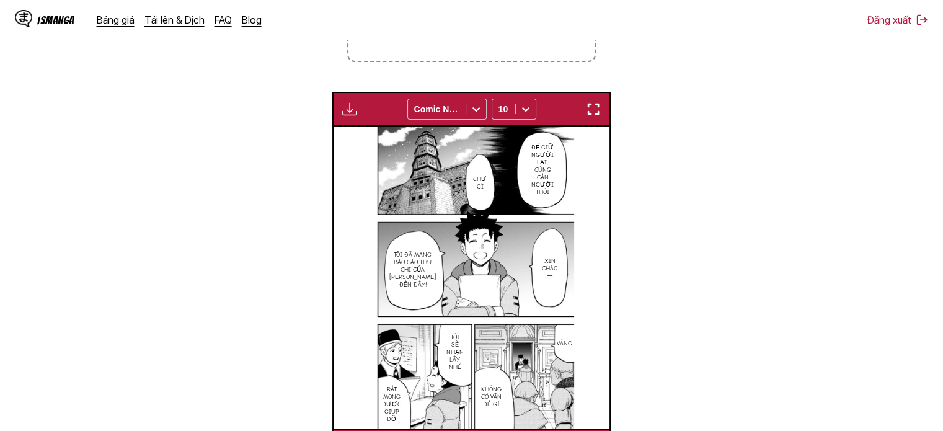
scroll to position [0, 1936]
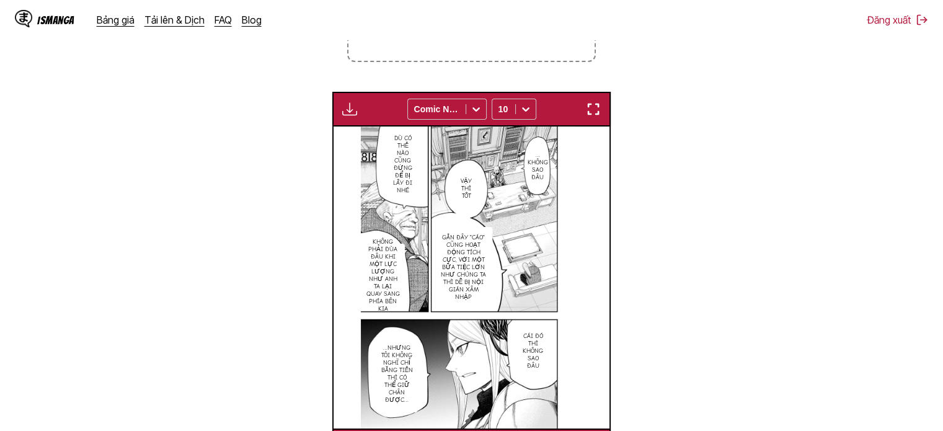
click at [598, 104] on img "button" at bounding box center [593, 109] width 15 height 15
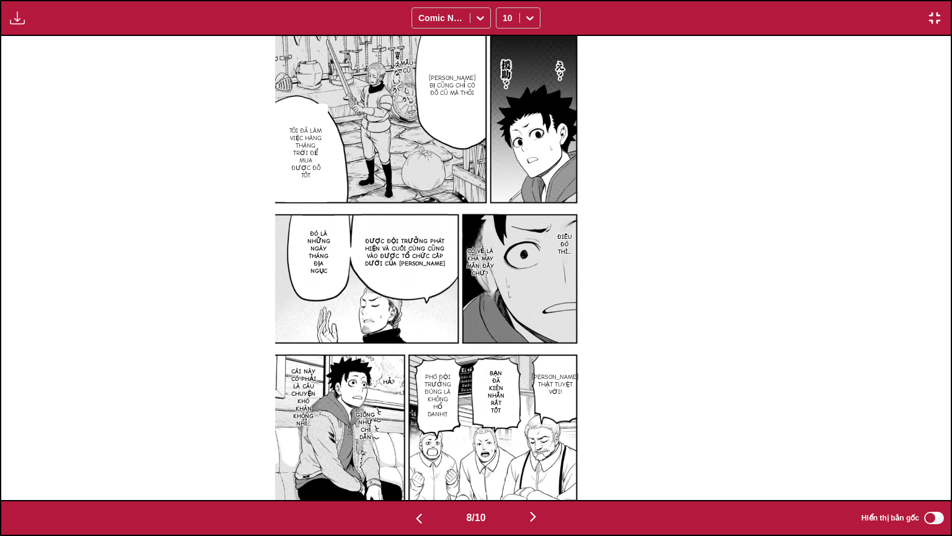
scroll to position [0, 6651]
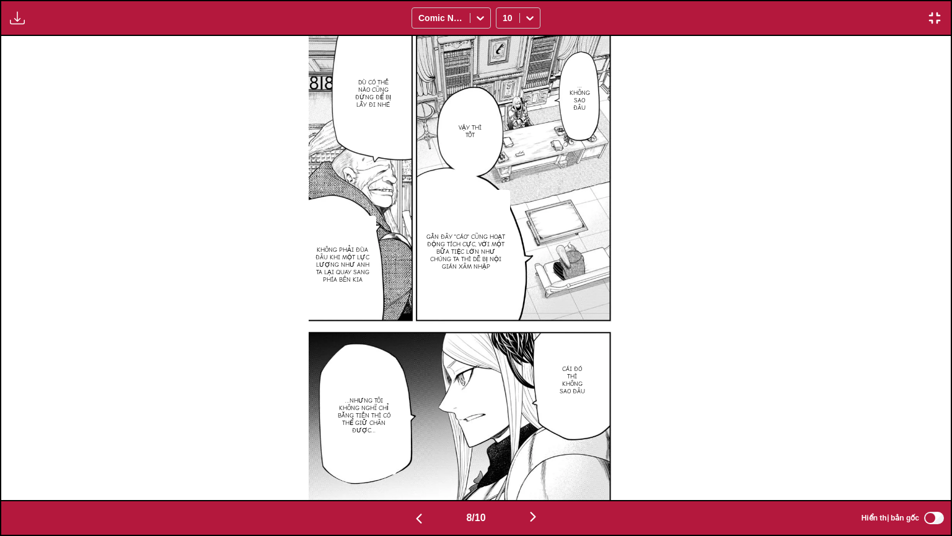
click at [24, 20] on img "button" at bounding box center [17, 18] width 15 height 15
click at [36, 26] on button "Bảng tải xuống" at bounding box center [50, 30] width 79 height 30
click at [930, 15] on img "button" at bounding box center [934, 18] width 15 height 15
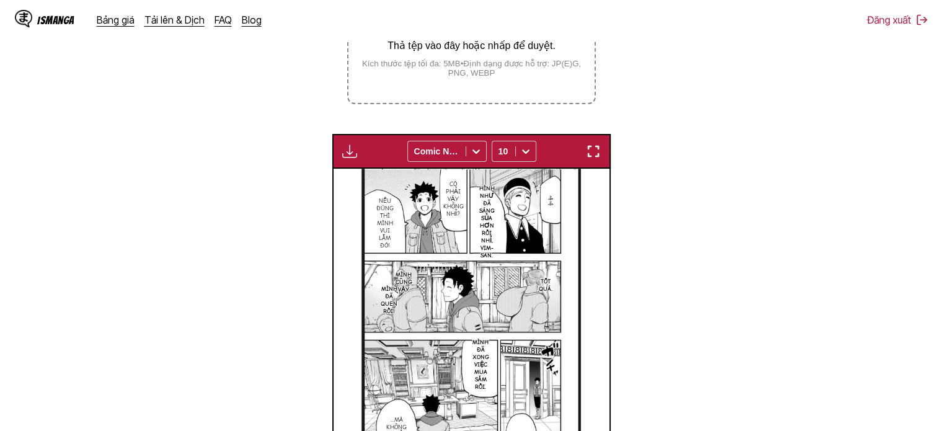
scroll to position [262, 0]
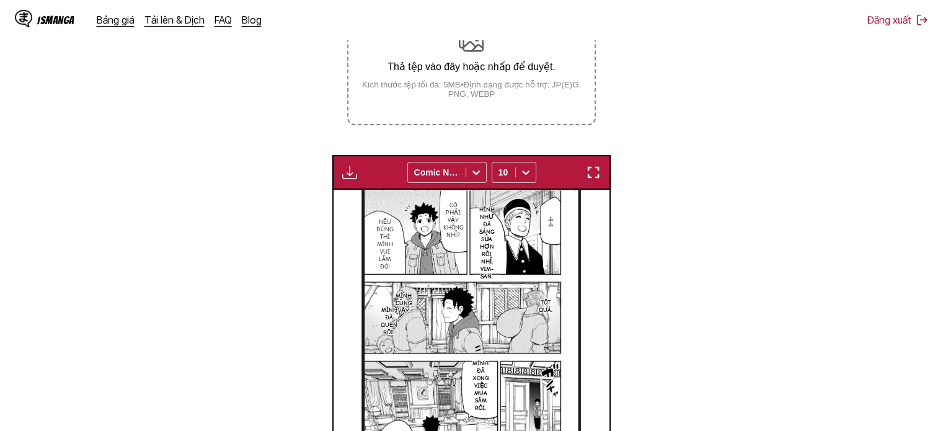
click at [475, 96] on small "Kích thước tệp tối đa: 5MB • Định dạng được hỗ trợ: JP(E)G, PNG, WEBP" at bounding box center [470, 89] width 245 height 19
click at [0, 0] on input "Thả tệp vào đây hoặc nhấp để duyệt. Kích thước tệp tối đa: 5MB • Định dạng được…" at bounding box center [0, 0] width 0 height 0
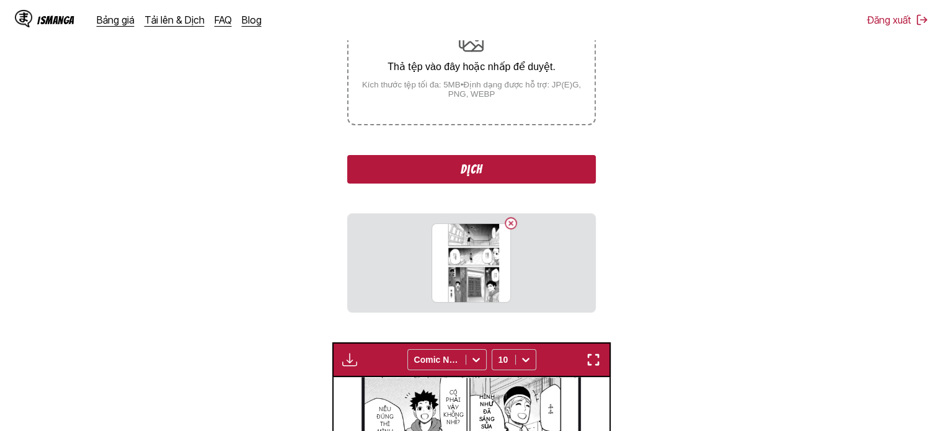
click at [472, 163] on button "Dịch" at bounding box center [471, 169] width 248 height 29
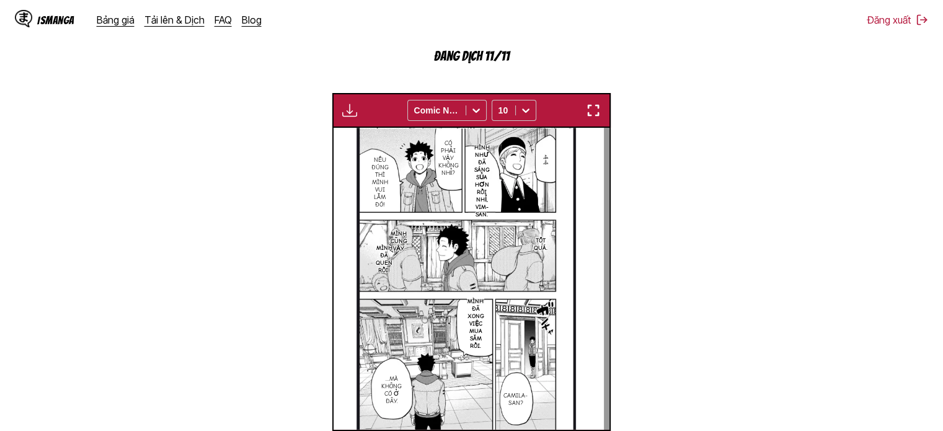
scroll to position [0, 2765]
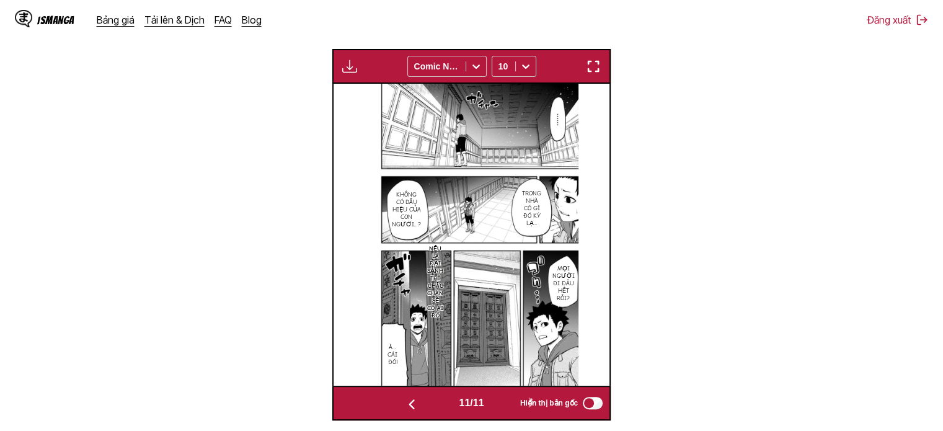
click at [586, 64] on img "button" at bounding box center [593, 66] width 15 height 15
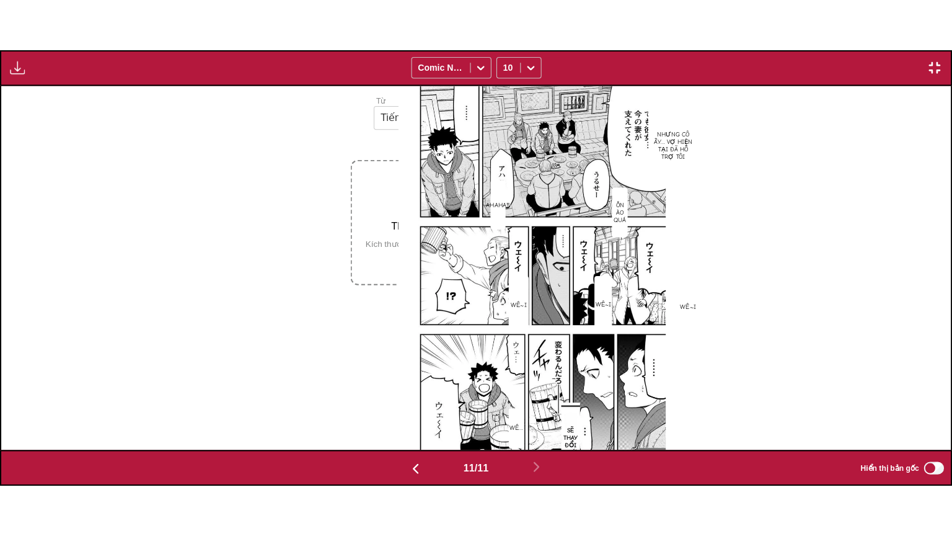
scroll to position [0, 9502]
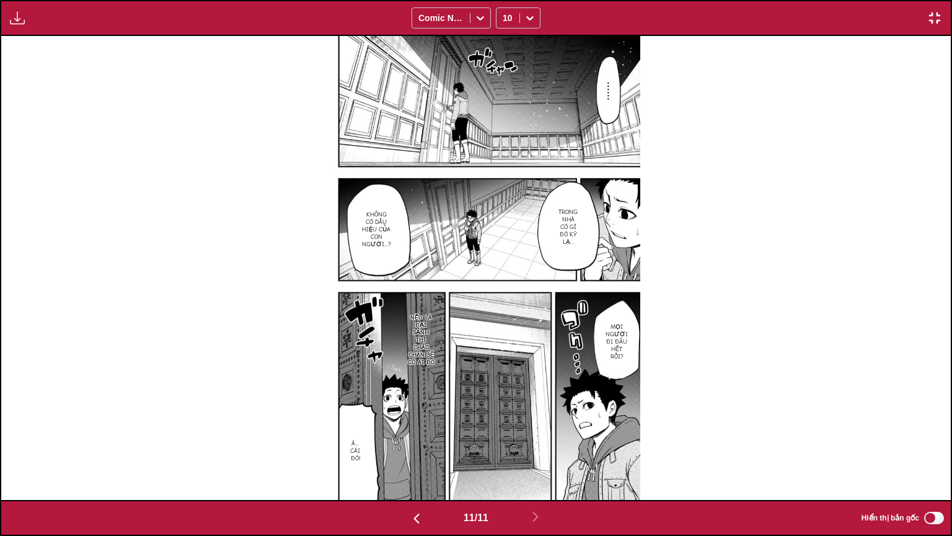
click at [15, 8] on div "Bảng tải xuống Tải xuống tất cả Comic Neue 10" at bounding box center [476, 18] width 952 height 36
click at [16, 17] on img "button" at bounding box center [17, 18] width 15 height 15
click at [32, 29] on button "Bảng tải xuống" at bounding box center [50, 30] width 79 height 30
click at [927, 19] on button "button" at bounding box center [935, 18] width 22 height 16
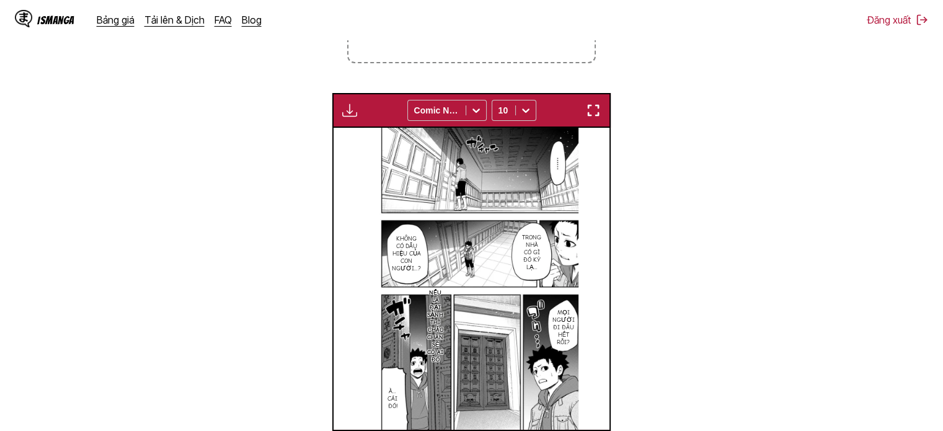
scroll to position [0, 2489]
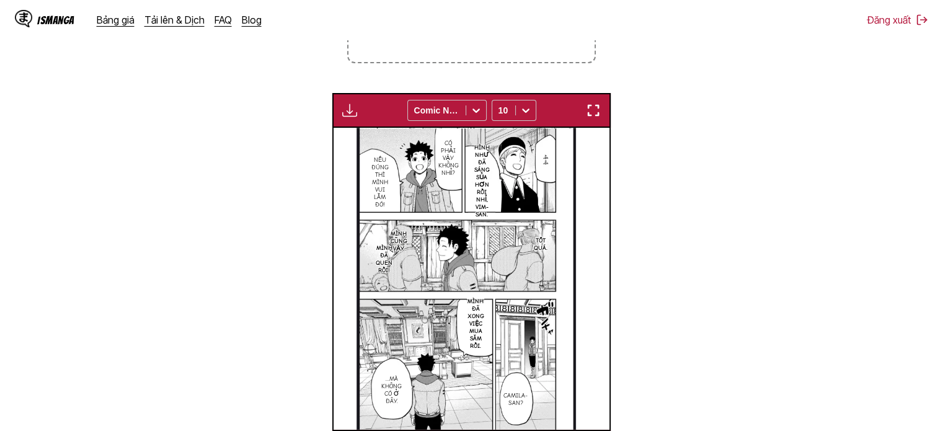
drag, startPoint x: 598, startPoint y: 110, endPoint x: 591, endPoint y: 185, distance: 75.3
click at [597, 110] on img "button" at bounding box center [593, 110] width 15 height 15
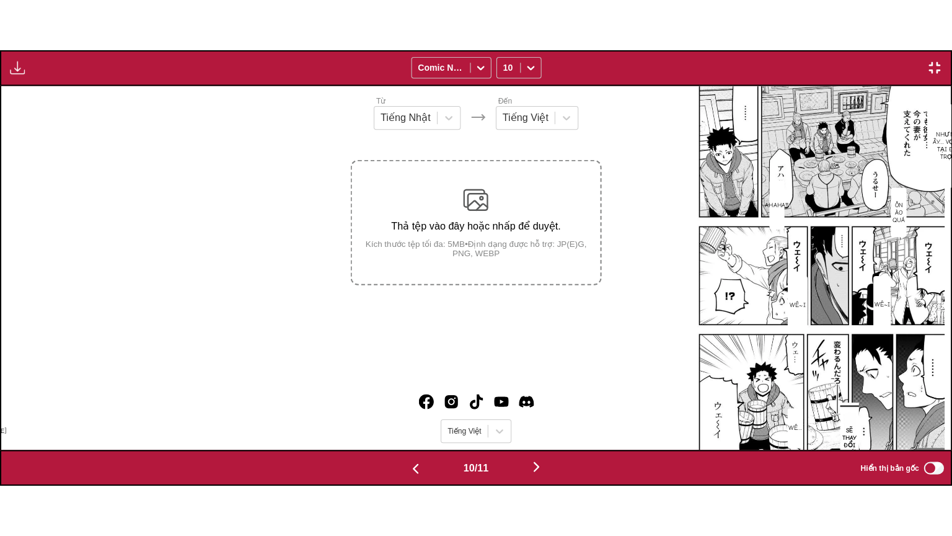
scroll to position [0, 8551]
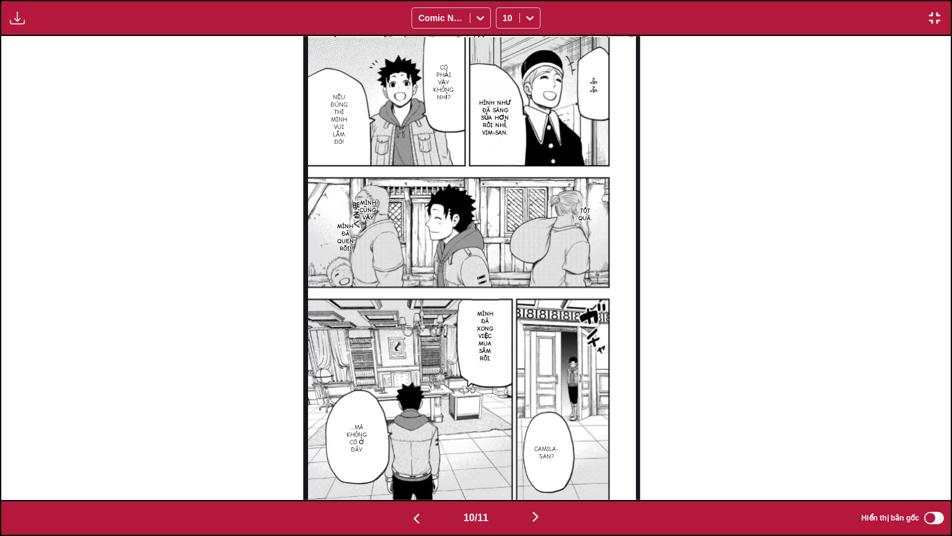
click at [5, 12] on div "Bảng tải xuống Tải xuống tất cả Comic Neue 10" at bounding box center [476, 18] width 952 height 36
click at [6, 14] on button "button" at bounding box center [17, 18] width 22 height 16
click at [54, 33] on button "Bảng tải xuống" at bounding box center [50, 30] width 79 height 30
click at [939, 20] on img "button" at bounding box center [934, 18] width 15 height 15
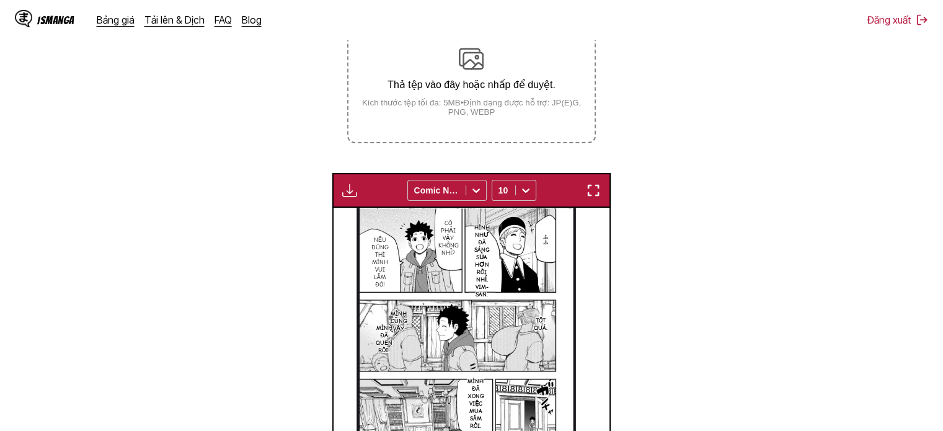
scroll to position [138, 0]
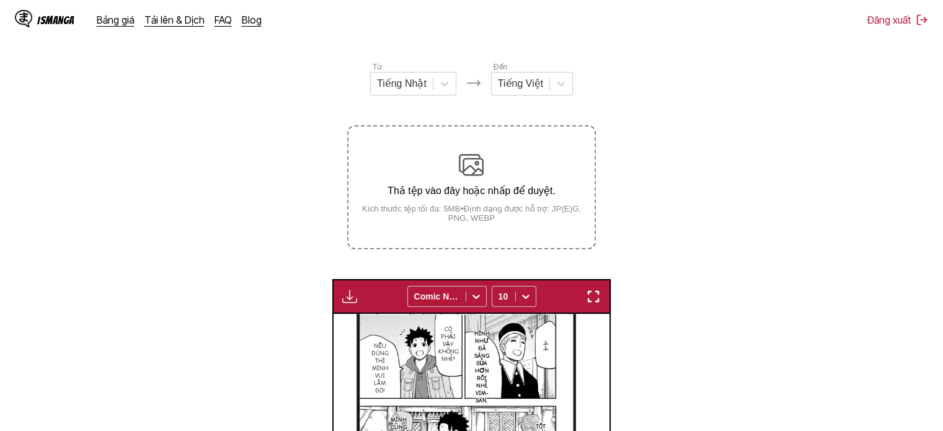
click at [521, 177] on div "Thả tệp vào đây hoặc nhấp để duyệt. Kích thước tệp tối đa: 5MB • Định dạng được…" at bounding box center [470, 187] width 245 height 70
click at [0, 0] on input "Thả tệp vào đây hoặc nhấp để duyệt. Kích thước tệp tối đa: 5MB • Định dạng được…" at bounding box center [0, 0] width 0 height 0
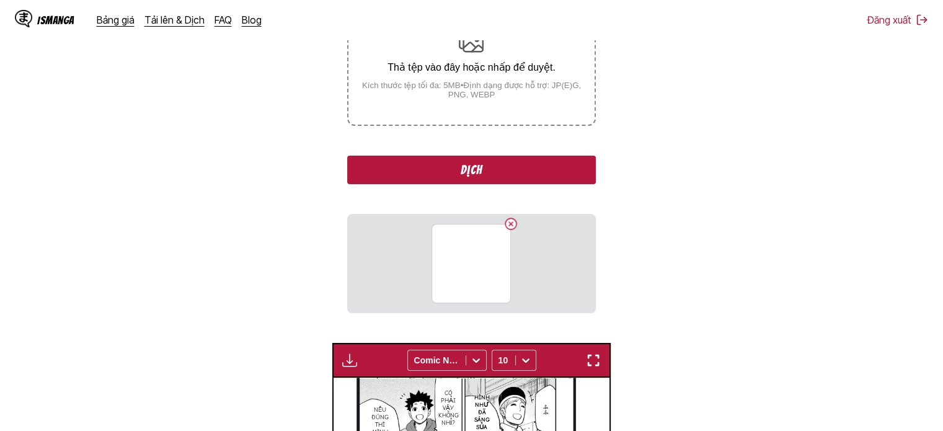
scroll to position [262, 0]
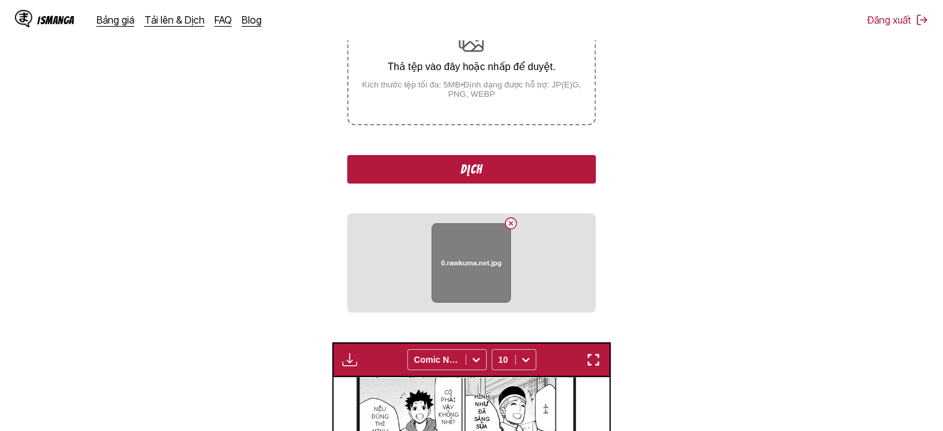
click at [512, 222] on button "Delete image" at bounding box center [510, 223] width 15 height 15
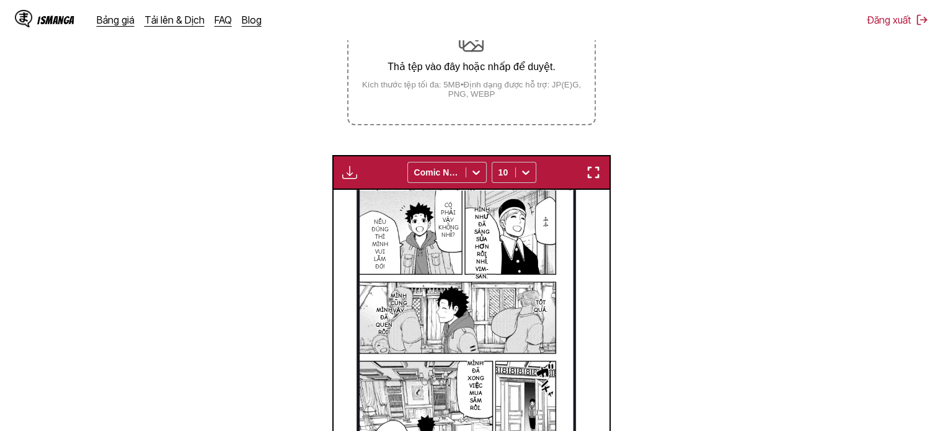
click at [522, 86] on small "Kích thước tệp tối đa: 5MB • Định dạng được hỗ trợ: JP(E)G, PNG, WEBP" at bounding box center [470, 89] width 245 height 19
click at [0, 0] on input "Thả tệp vào đây hoặc nhấp để duyệt. Kích thước tệp tối đa: 5MB • Định dạng được…" at bounding box center [0, 0] width 0 height 0
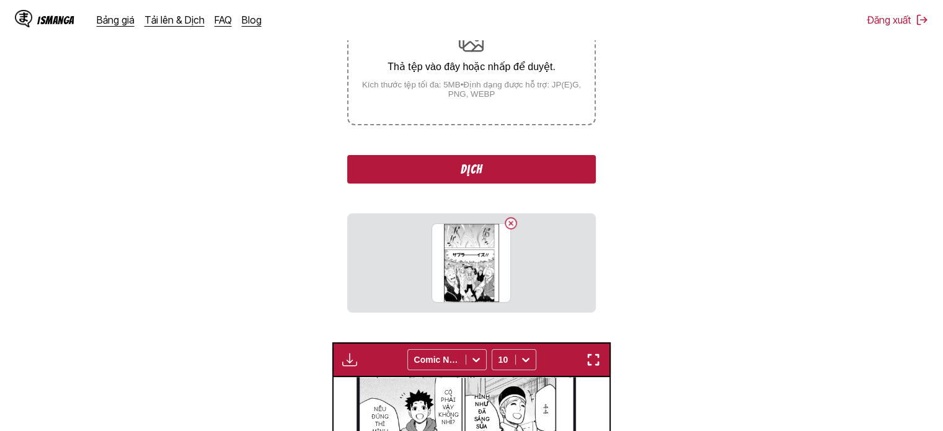
click at [504, 169] on button "Dịch" at bounding box center [471, 169] width 248 height 29
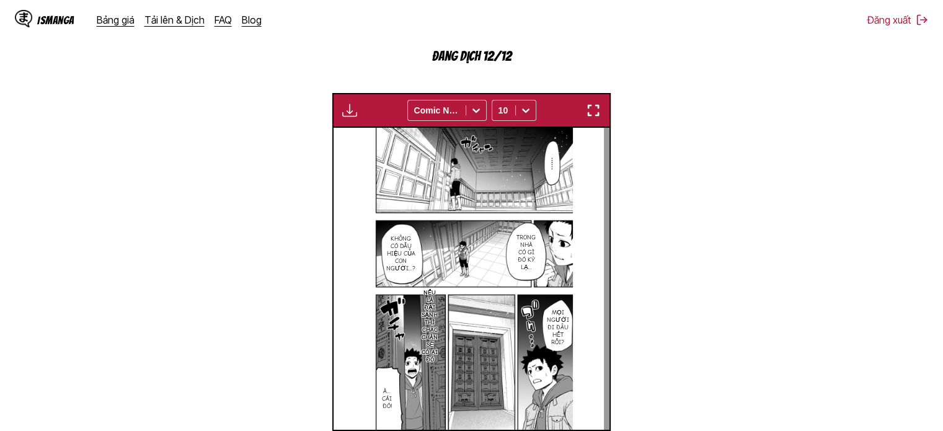
scroll to position [0, 3042]
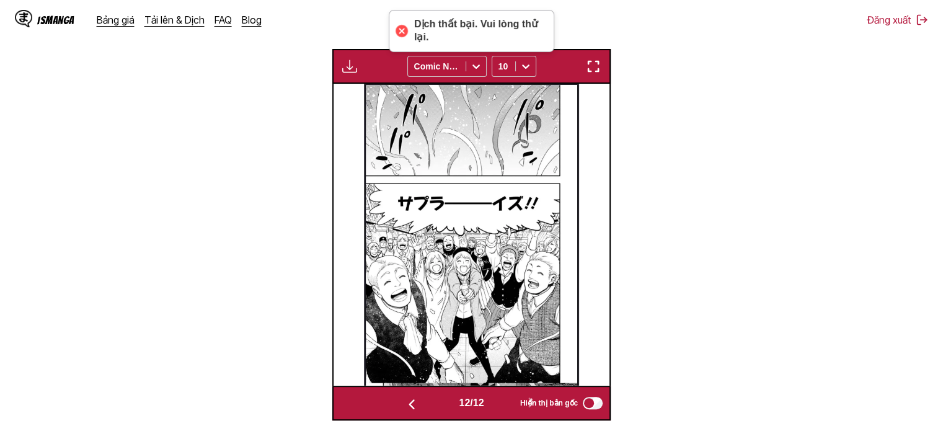
click at [588, 61] on img "button" at bounding box center [593, 66] width 15 height 15
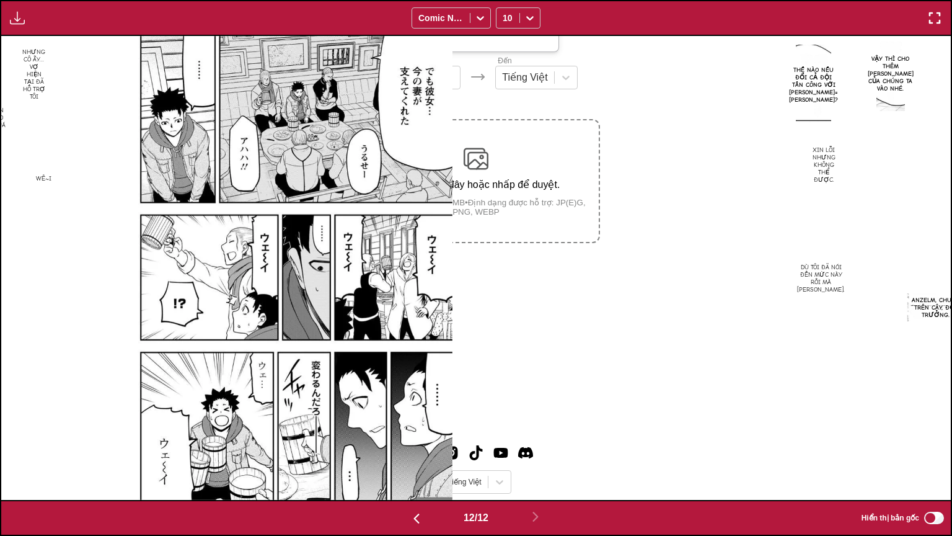
scroll to position [0, 10451]
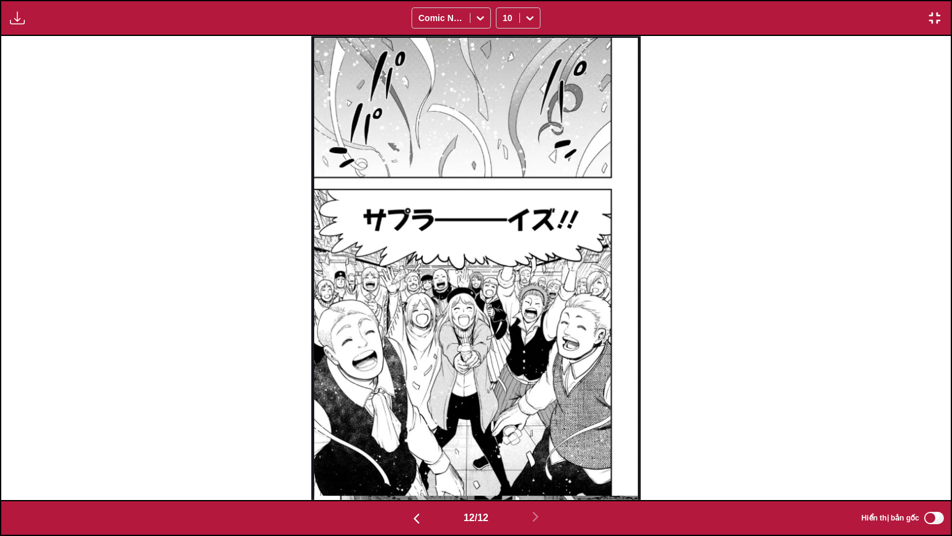
click at [931, 15] on img "button" at bounding box center [934, 18] width 15 height 15
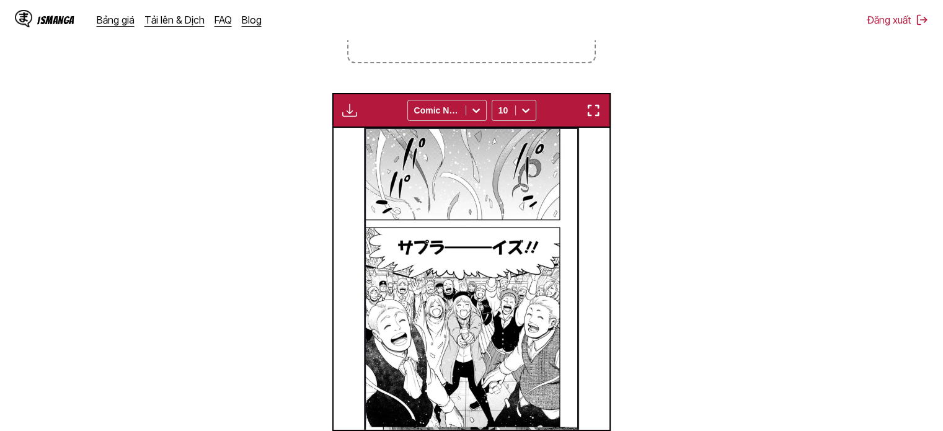
scroll to position [0, 3042]
click at [464, 245] on img at bounding box center [471, 279] width 215 height 302
click at [588, 108] on img "button" at bounding box center [593, 110] width 15 height 15
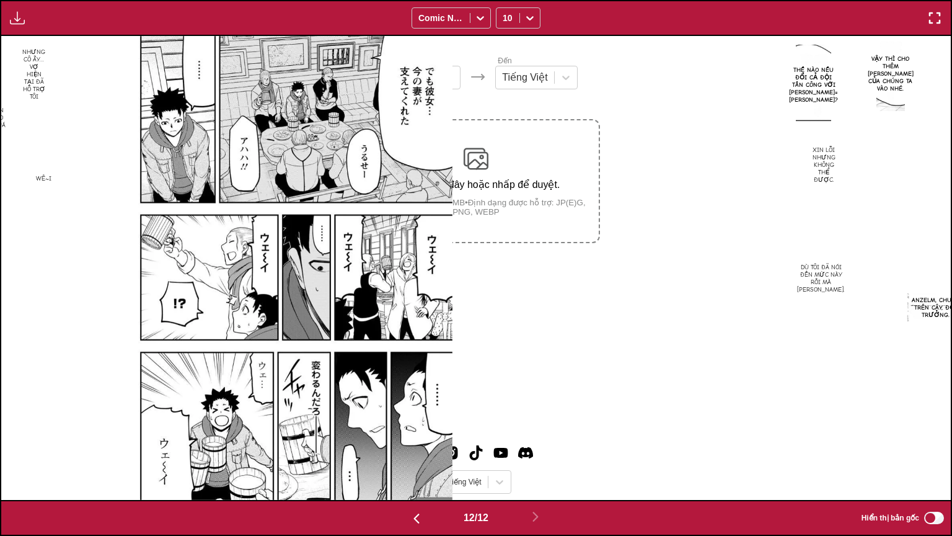
scroll to position [0, 10451]
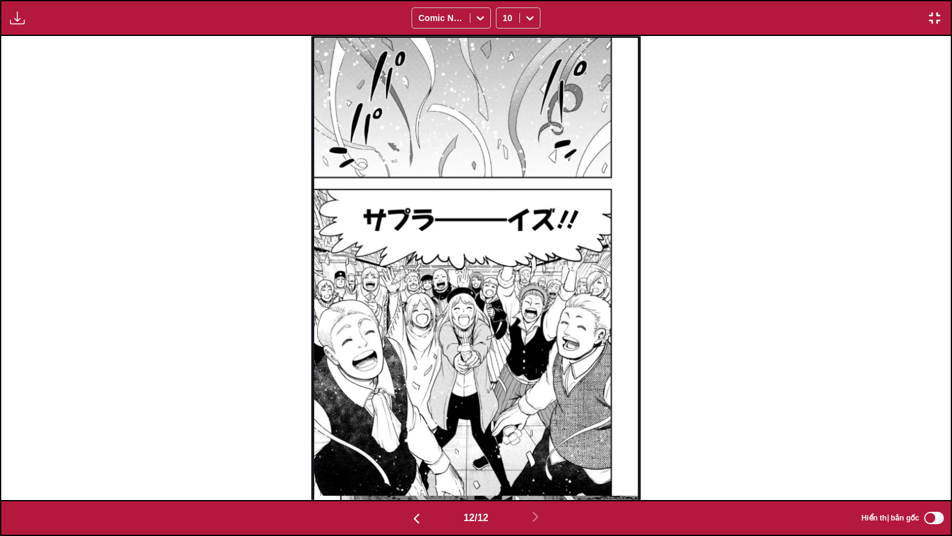
click at [930, 20] on img "button" at bounding box center [934, 18] width 15 height 15
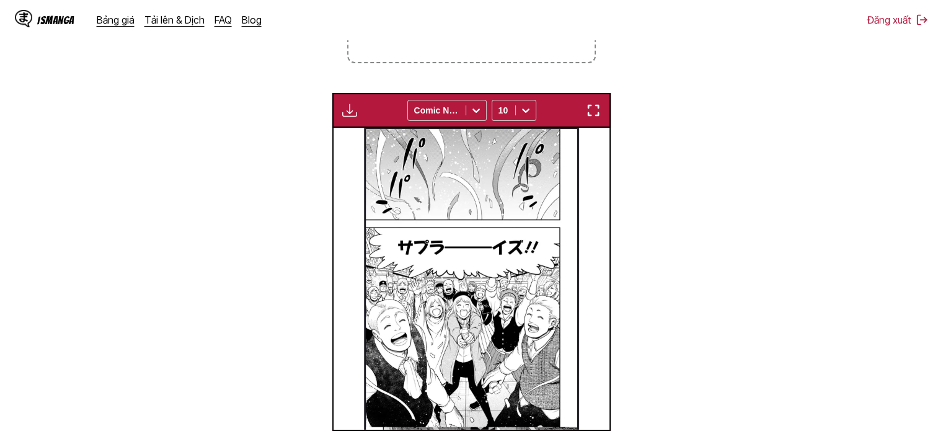
scroll to position [0, 3042]
click at [463, 48] on label "Thả tệp vào đây hoặc nhấp để duyệt. Kích thước tệp tối đa: 5MB • Định dạng được…" at bounding box center [470, 0] width 245 height 121
click at [0, 0] on input "Thả tệp vào đây hoặc nhấp để duyệt. Kích thước tệp tối đa: 5MB • Định dạng được…" at bounding box center [0, 0] width 0 height 0
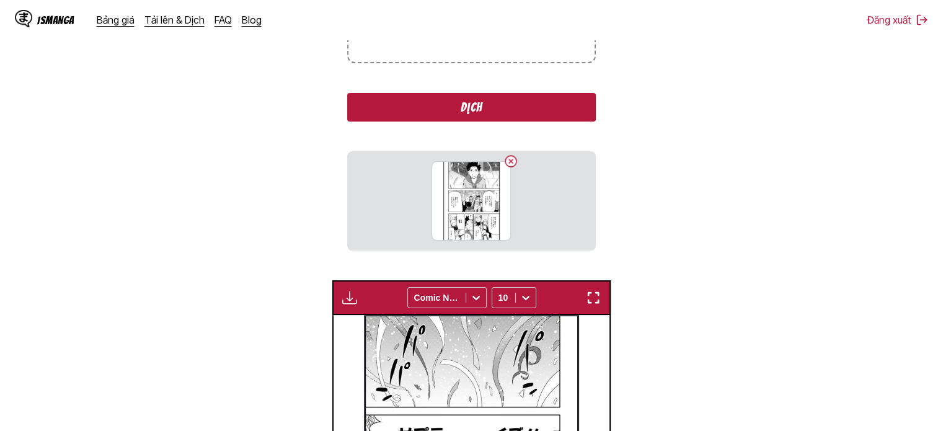
click at [497, 119] on button "Dịch" at bounding box center [471, 107] width 248 height 29
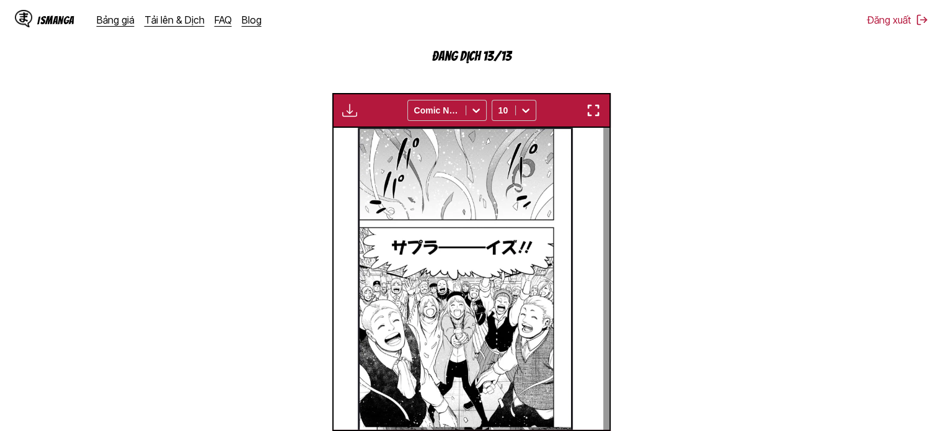
scroll to position [0, 3319]
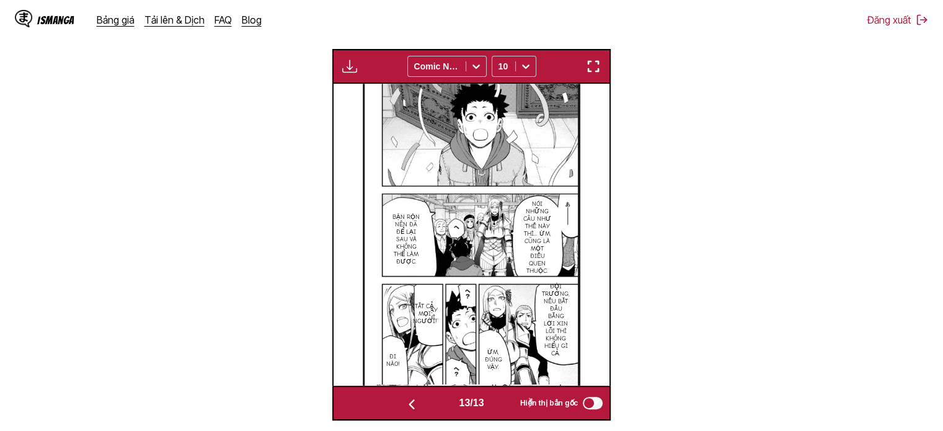
click at [591, 73] on img "button" at bounding box center [593, 66] width 15 height 15
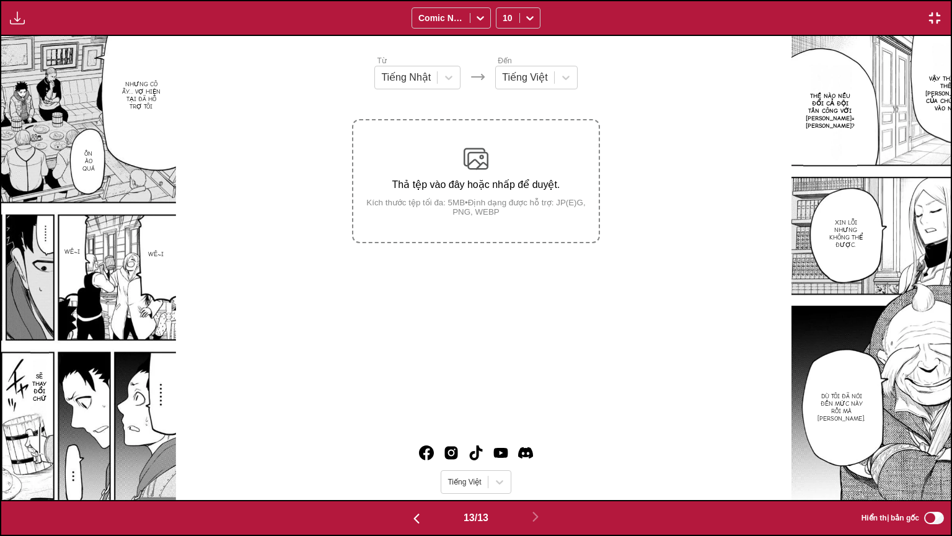
scroll to position [0, 11402]
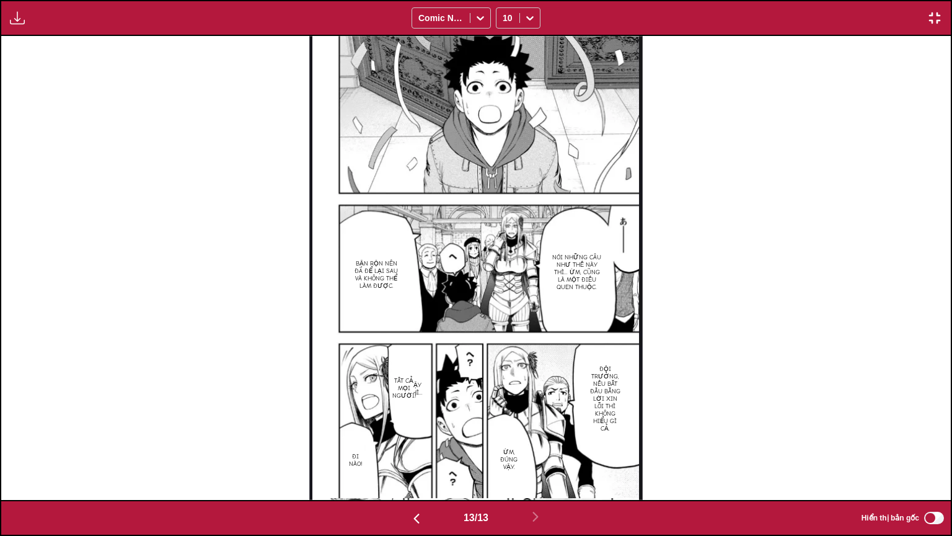
click at [418, 383] on p "Vậy thì..." at bounding box center [416, 389] width 19 height 20
click at [465, 384] on icon "close-tooltip" at bounding box center [469, 382] width 9 height 9
click at [932, 20] on img "button" at bounding box center [934, 18] width 15 height 15
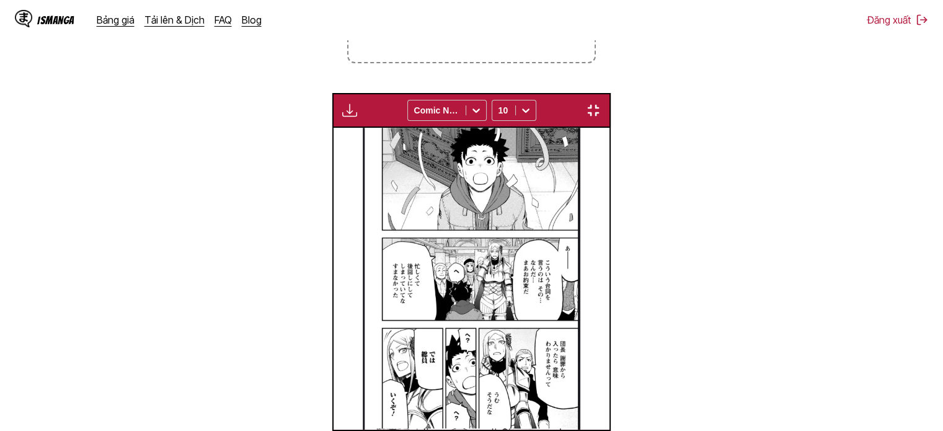
scroll to position [0, 3319]
click at [529, 46] on label "Thả tệp vào đây hoặc nhấp để duyệt. Kích thước tệp tối đa: 5MB • Định dạng được…" at bounding box center [470, 0] width 245 height 121
click at [0, 0] on input "Thả tệp vào đây hoặc nhấp để duyệt. Kích thước tệp tối đa: 5MB • Định dạng được…" at bounding box center [0, 0] width 0 height 0
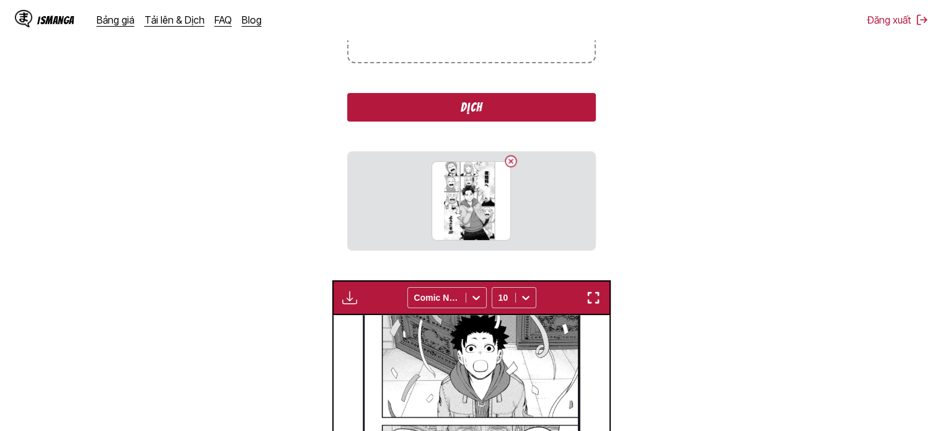
click at [433, 98] on button "Dịch" at bounding box center [471, 107] width 248 height 29
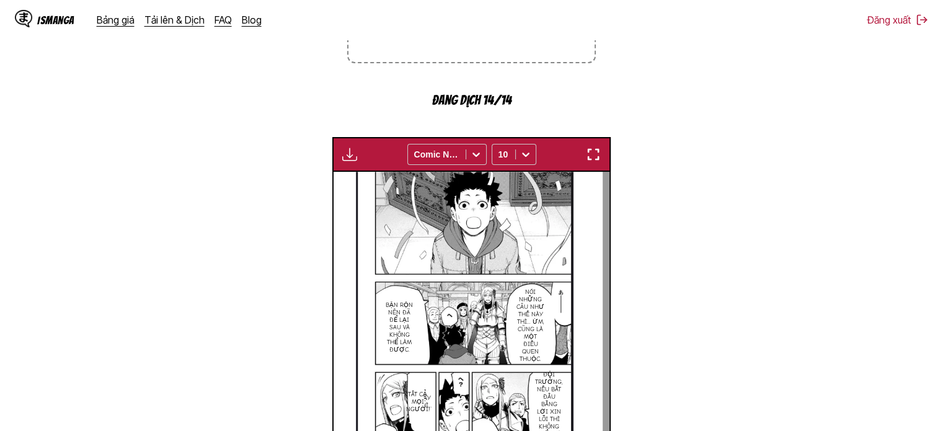
scroll to position [368, 0]
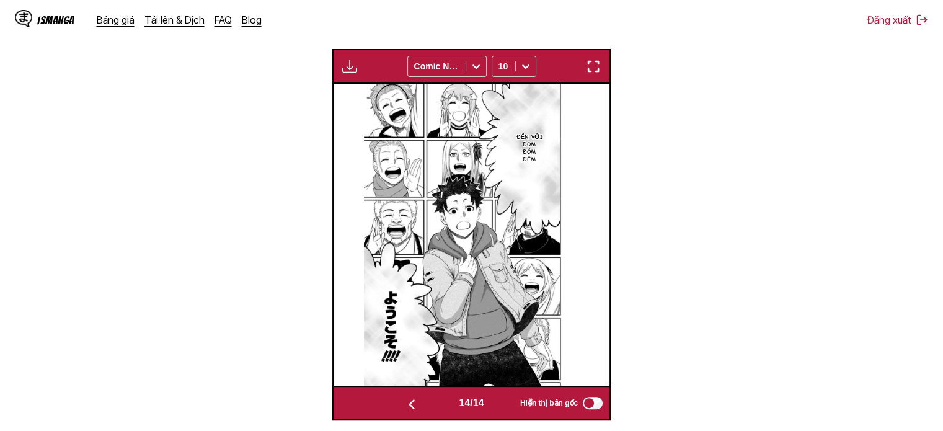
click at [538, 153] on p "Đến với đom đóm đêm" at bounding box center [529, 148] width 31 height 35
click at [567, 110] on icon "close-tooltip" at bounding box center [568, 114] width 9 height 9
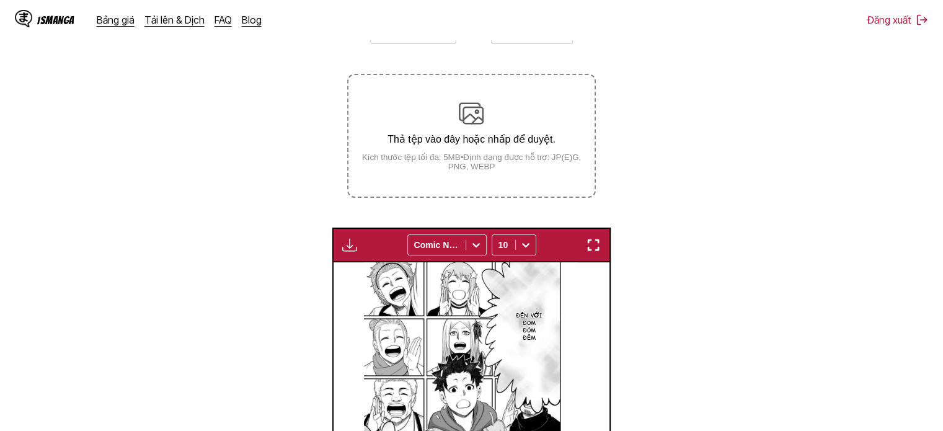
scroll to position [182, 0]
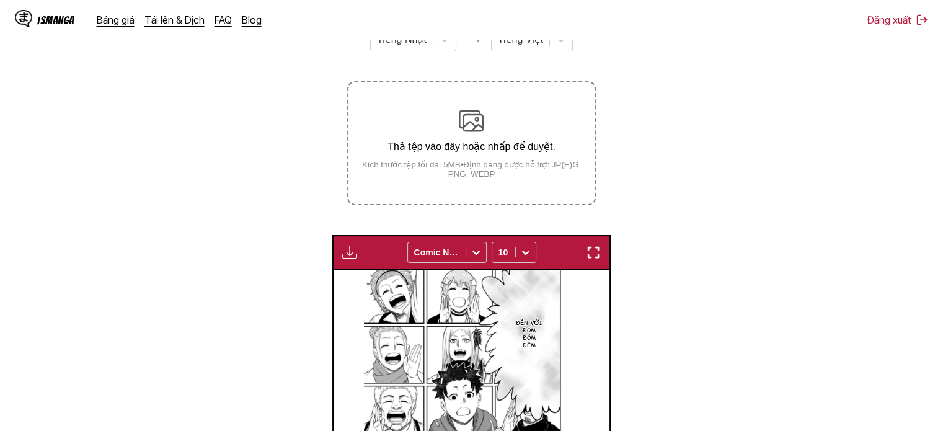
click at [480, 113] on img at bounding box center [471, 120] width 25 height 25
click at [0, 0] on input "Thả tệp vào đây hoặc nhấp để duyệt. Kích thước tệp tối đa: 5MB • Định dạng được…" at bounding box center [0, 0] width 0 height 0
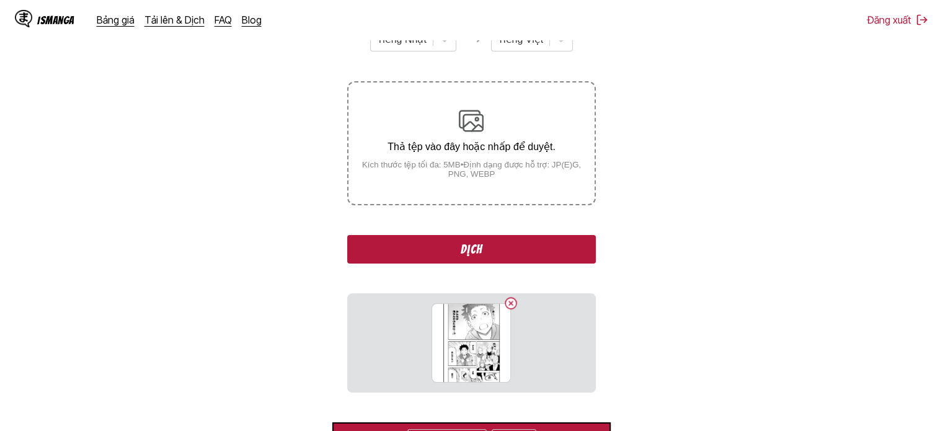
click at [451, 239] on button "Dịch" at bounding box center [471, 249] width 248 height 29
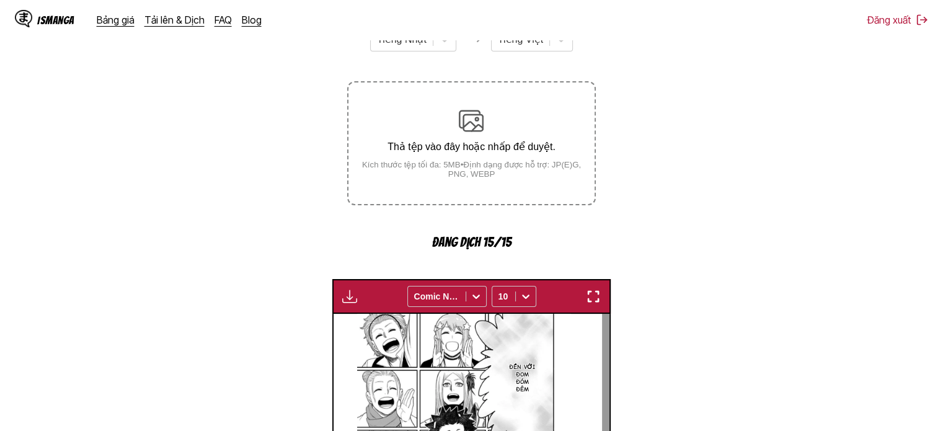
scroll to position [0, 3872]
